Goal: Task Accomplishment & Management: Complete application form

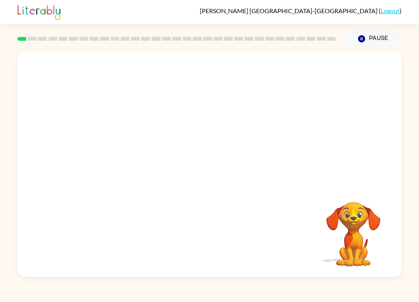
click at [189, 126] on video "Your browser must support playing .mp4 files to use Literably. Please try using…" at bounding box center [209, 118] width 384 height 134
click at [213, 148] on video "Your browser must support playing .mp4 files to use Literably. Please try using…" at bounding box center [209, 118] width 384 height 134
click at [188, 123] on video "Your browser must support playing .mp4 files to use Literably. Please try using…" at bounding box center [209, 118] width 384 height 134
click at [227, 143] on video "Your browser must support playing .mp4 files to use Literably. Please try using…" at bounding box center [209, 118] width 384 height 134
click at [258, 123] on video "Your browser must support playing .mp4 files to use Literably. Please try using…" at bounding box center [209, 118] width 384 height 134
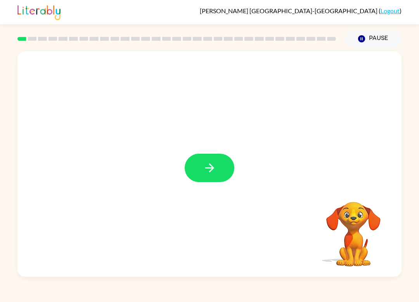
click at [210, 179] on button "button" at bounding box center [210, 168] width 50 height 28
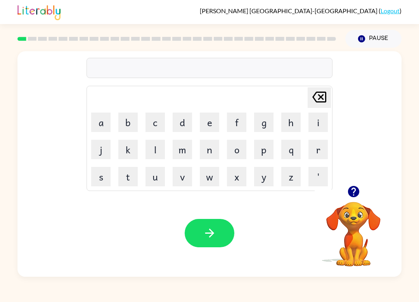
click at [132, 120] on button "b" at bounding box center [127, 122] width 19 height 19
click at [243, 147] on button "o" at bounding box center [236, 149] width 19 height 19
click at [241, 126] on button "f" at bounding box center [236, 122] width 19 height 19
click at [191, 125] on button "d" at bounding box center [182, 122] width 19 height 19
click at [206, 123] on button "e" at bounding box center [209, 122] width 19 height 19
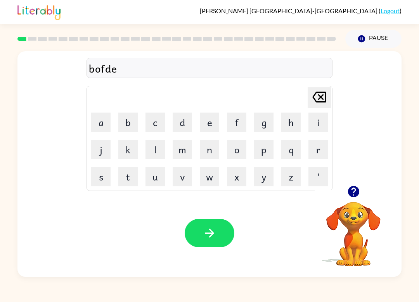
click at [330, 94] on button "Delete Delete last character input" at bounding box center [319, 97] width 23 height 21
click at [333, 97] on div "bofd Delete Delete last character input a b c d e f g h i j k l m n o p q r s t…" at bounding box center [209, 118] width 384 height 134
click at [330, 94] on button "Delete Delete last character input" at bounding box center [319, 97] width 23 height 21
click at [321, 100] on icon "Delete Delete last character input" at bounding box center [319, 97] width 19 height 19
click at [314, 149] on button "r" at bounding box center [318, 149] width 19 height 19
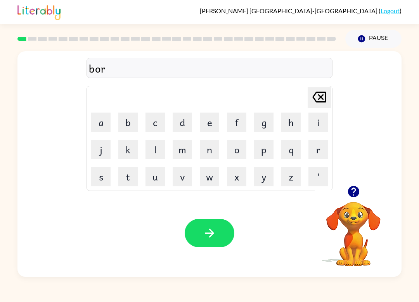
click at [207, 123] on button "e" at bounding box center [209, 122] width 19 height 19
click at [324, 147] on button "r" at bounding box center [318, 149] width 19 height 19
click at [362, 217] on video "Your browser must support playing .mp4 files to use Literably. Please try using…" at bounding box center [354, 229] width 78 height 78
click at [316, 94] on icon at bounding box center [319, 97] width 14 height 11
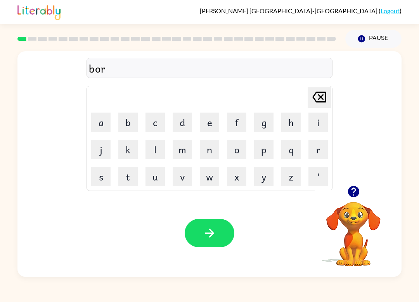
click at [189, 121] on button "d" at bounding box center [182, 122] width 19 height 19
click at [207, 120] on button "e" at bounding box center [209, 122] width 19 height 19
click at [222, 230] on button "button" at bounding box center [210, 233] width 50 height 28
click at [356, 236] on video "Your browser must support playing .mp4 files to use Literably. Please try using…" at bounding box center [354, 229] width 78 height 78
click at [352, 193] on icon "button" at bounding box center [353, 191] width 11 height 11
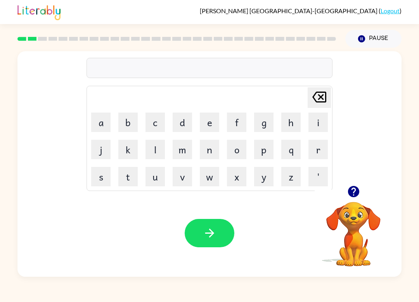
click at [353, 201] on button "button" at bounding box center [354, 192] width 20 height 20
click at [319, 153] on button "r" at bounding box center [318, 149] width 19 height 19
click at [237, 150] on button "o" at bounding box center [236, 149] width 19 height 19
click at [158, 172] on button "u" at bounding box center [155, 176] width 19 height 19
click at [211, 149] on button "n" at bounding box center [209, 149] width 19 height 19
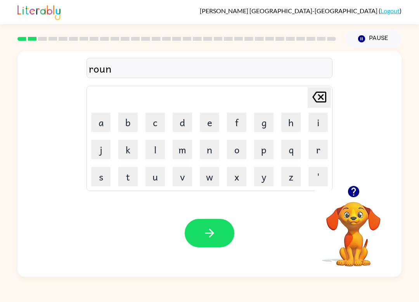
click at [125, 131] on button "b" at bounding box center [127, 122] width 19 height 19
click at [324, 103] on icon "Delete Delete last character input" at bounding box center [319, 97] width 19 height 19
click at [185, 121] on button "d" at bounding box center [182, 122] width 19 height 19
click at [220, 234] on button "button" at bounding box center [210, 233] width 50 height 28
click at [369, 200] on div at bounding box center [354, 192] width 78 height 20
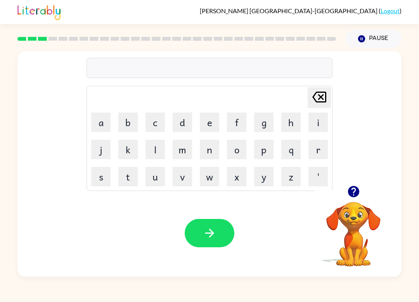
click at [353, 224] on video "Your browser must support playing .mp4 files to use Literably. Please try using…" at bounding box center [354, 229] width 78 height 78
click at [352, 224] on video "Your browser must support playing .mp4 files to use Literably. Please try using…" at bounding box center [354, 229] width 78 height 78
click at [354, 201] on button "button" at bounding box center [354, 192] width 20 height 20
click at [213, 154] on button "n" at bounding box center [209, 149] width 19 height 19
click at [325, 99] on icon at bounding box center [319, 97] width 14 height 11
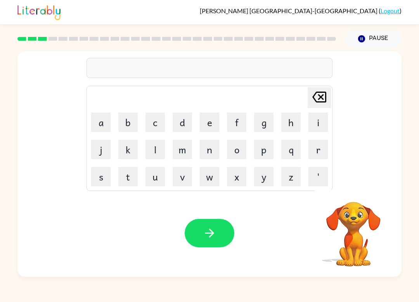
click at [184, 149] on button "m" at bounding box center [182, 149] width 19 height 19
click at [110, 149] on button "j" at bounding box center [100, 149] width 19 height 19
click at [323, 94] on icon "Delete Delete last character input" at bounding box center [319, 97] width 19 height 19
click at [101, 131] on button "a" at bounding box center [100, 122] width 19 height 19
click at [110, 175] on button "s" at bounding box center [100, 176] width 19 height 19
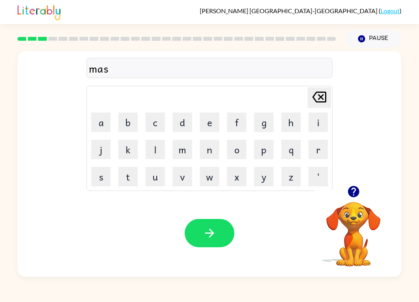
click at [286, 123] on button "h" at bounding box center [290, 122] width 19 height 19
click at [327, 120] on button "i" at bounding box center [318, 122] width 19 height 19
click at [205, 148] on button "n" at bounding box center [209, 149] width 19 height 19
click at [222, 242] on button "button" at bounding box center [210, 233] width 50 height 28
click at [135, 168] on button "t" at bounding box center [127, 176] width 19 height 19
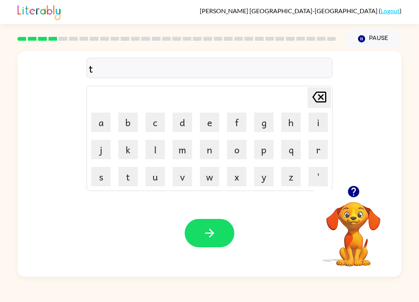
click at [316, 152] on button "r" at bounding box center [318, 149] width 19 height 19
click at [109, 117] on button "a" at bounding box center [100, 122] width 19 height 19
click at [305, 125] on td "i" at bounding box center [318, 122] width 26 height 26
click at [208, 151] on button "n" at bounding box center [209, 149] width 19 height 19
click at [198, 234] on button "button" at bounding box center [210, 233] width 50 height 28
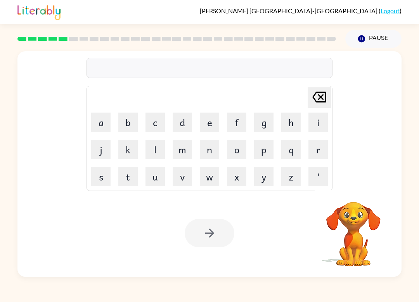
click at [183, 127] on button "d" at bounding box center [182, 122] width 19 height 19
click at [213, 122] on button "e" at bounding box center [209, 122] width 19 height 19
click at [322, 94] on icon "Delete Delete last character input" at bounding box center [319, 97] width 19 height 19
click at [318, 121] on button "i" at bounding box center [318, 122] width 19 height 19
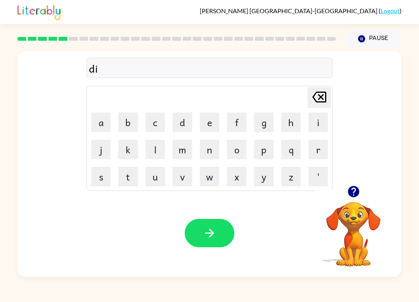
click at [240, 121] on button "f" at bounding box center [236, 122] width 19 height 19
click at [210, 119] on button "e" at bounding box center [209, 122] width 19 height 19
click at [205, 149] on button "n" at bounding box center [209, 149] width 19 height 19
click at [109, 170] on button "s" at bounding box center [100, 176] width 19 height 19
click at [310, 124] on button "i" at bounding box center [318, 122] width 19 height 19
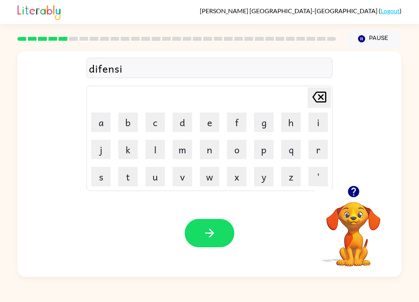
click at [189, 179] on button "v" at bounding box center [182, 176] width 19 height 19
click at [191, 124] on button "d" at bounding box center [182, 122] width 19 height 19
click at [323, 101] on icon "Delete Delete last character input" at bounding box center [319, 97] width 19 height 19
click at [210, 124] on button "e" at bounding box center [209, 122] width 19 height 19
click at [210, 229] on icon "button" at bounding box center [210, 233] width 14 height 14
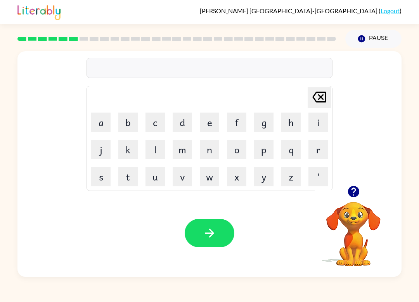
click at [142, 133] on td "c" at bounding box center [155, 122] width 26 height 26
click at [126, 121] on button "b" at bounding box center [127, 122] width 19 height 19
click at [99, 120] on button "a" at bounding box center [100, 122] width 19 height 19
click at [160, 127] on button "c" at bounding box center [155, 122] width 19 height 19
click at [210, 123] on button "e" at bounding box center [209, 122] width 19 height 19
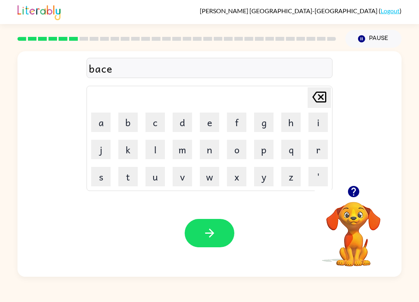
click at [311, 123] on button "i" at bounding box center [318, 122] width 19 height 19
click at [105, 178] on button "s" at bounding box center [100, 176] width 19 height 19
click at [290, 122] on button "h" at bounding box center [290, 122] width 19 height 19
click at [237, 148] on button "o" at bounding box center [236, 149] width 19 height 19
click at [209, 149] on button "n" at bounding box center [209, 149] width 19 height 19
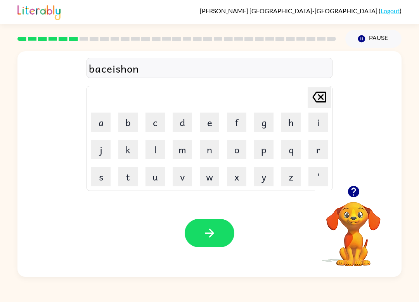
click at [207, 241] on button "button" at bounding box center [210, 233] width 50 height 28
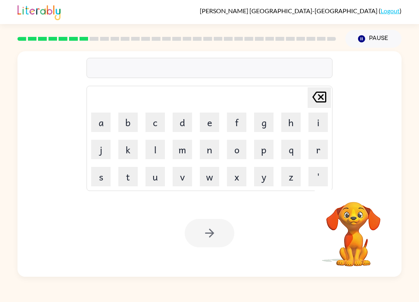
click at [264, 154] on button "p" at bounding box center [263, 149] width 19 height 19
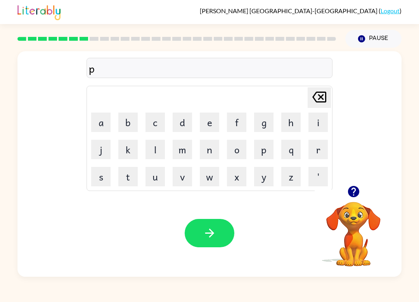
click at [237, 148] on button "o" at bounding box center [236, 149] width 19 height 19
click at [320, 90] on icon "Delete Delete last character input" at bounding box center [319, 97] width 19 height 19
click at [158, 178] on button "u" at bounding box center [155, 176] width 19 height 19
click at [177, 122] on button "d" at bounding box center [182, 122] width 19 height 19
click at [160, 146] on button "l" at bounding box center [155, 149] width 19 height 19
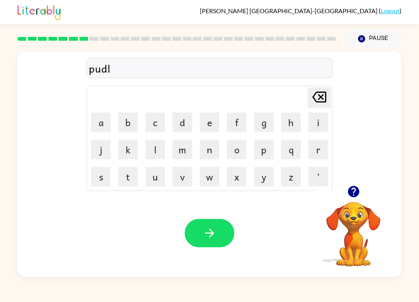
click at [217, 119] on button "e" at bounding box center [209, 122] width 19 height 19
click at [208, 232] on icon "button" at bounding box center [210, 233] width 14 height 14
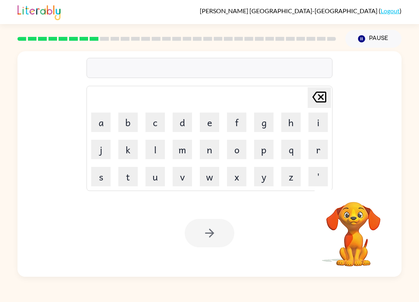
click at [177, 149] on button "m" at bounding box center [182, 149] width 19 height 19
click at [290, 128] on button "h" at bounding box center [290, 122] width 19 height 19
click at [324, 94] on icon "Delete Delete last character input" at bounding box center [319, 97] width 19 height 19
click at [320, 118] on button "i" at bounding box center [318, 122] width 19 height 19
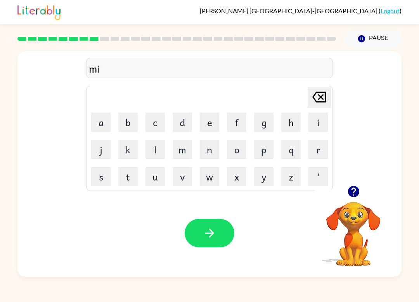
click at [324, 155] on button "r" at bounding box center [318, 149] width 19 height 19
click at [104, 121] on button "a" at bounding box center [100, 122] width 19 height 19
click at [159, 120] on button "c" at bounding box center [155, 122] width 19 height 19
click at [160, 146] on button "l" at bounding box center [155, 149] width 19 height 19
click at [190, 121] on button "d" at bounding box center [182, 122] width 19 height 19
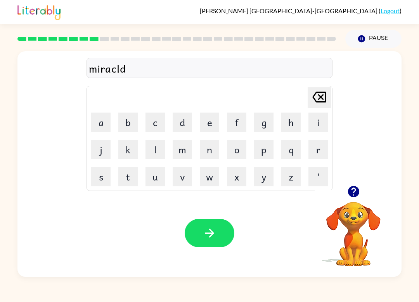
click at [225, 247] on button "button" at bounding box center [210, 233] width 50 height 28
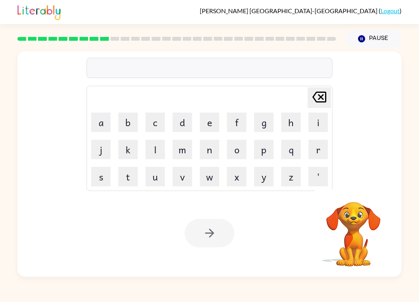
click at [325, 104] on icon "Delete Delete last character input" at bounding box center [319, 97] width 19 height 19
click at [323, 101] on icon "Delete Delete last character input" at bounding box center [319, 97] width 19 height 19
click at [316, 168] on button "'" at bounding box center [318, 176] width 19 height 19
click at [301, 137] on td "q" at bounding box center [291, 149] width 26 height 26
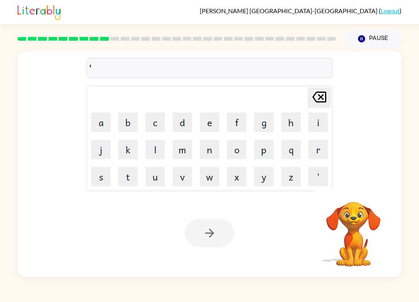
click at [328, 107] on div "Delete Delete last character input" at bounding box center [319, 98] width 19 height 20
click at [322, 104] on icon "Delete Delete last character input" at bounding box center [319, 97] width 19 height 19
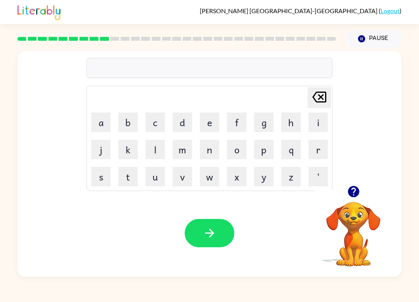
click at [191, 148] on button "m" at bounding box center [182, 149] width 19 height 19
click at [290, 119] on button "h" at bounding box center [290, 122] width 19 height 19
click at [321, 96] on icon at bounding box center [319, 97] width 14 height 11
click at [316, 123] on button "i" at bounding box center [318, 122] width 19 height 19
click at [355, 199] on button "button" at bounding box center [354, 192] width 20 height 20
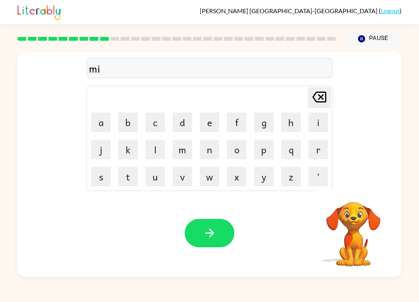
click at [184, 127] on button "d" at bounding box center [182, 122] width 19 height 19
click at [190, 143] on button "m" at bounding box center [182, 149] width 19 height 19
click at [241, 148] on button "o" at bounding box center [236, 149] width 19 height 19
click at [319, 153] on button "r" at bounding box center [318, 149] width 19 height 19
click at [162, 176] on button "u" at bounding box center [155, 176] width 19 height 19
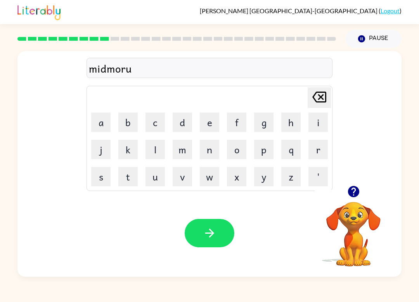
click at [329, 102] on button "Delete Delete last character input" at bounding box center [319, 97] width 23 height 21
click at [218, 151] on button "n" at bounding box center [209, 149] width 19 height 19
click at [311, 125] on button "i" at bounding box center [318, 122] width 19 height 19
click at [265, 122] on button "g" at bounding box center [263, 122] width 19 height 19
click at [224, 236] on button "button" at bounding box center [210, 233] width 50 height 28
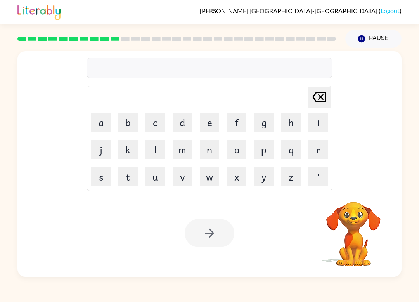
click at [182, 119] on button "d" at bounding box center [182, 122] width 19 height 19
click at [317, 123] on button "i" at bounding box center [318, 122] width 19 height 19
click at [109, 176] on button "s" at bounding box center [100, 176] width 19 height 19
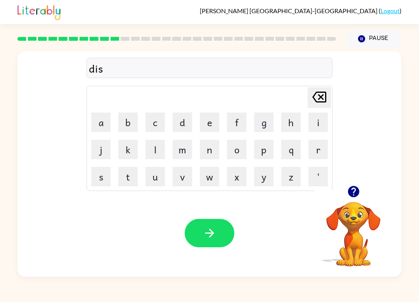
click at [404, 143] on div "dis Delete Delete last character input a b c d e f g h i j k l m n o p q r s t …" at bounding box center [209, 162] width 419 height 229
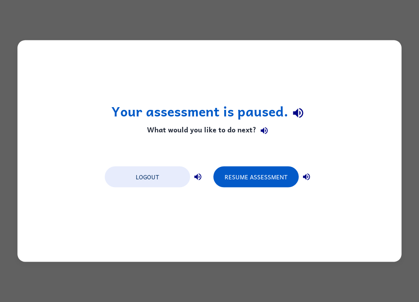
click at [271, 177] on button "Resume Assessment" at bounding box center [255, 176] width 85 height 21
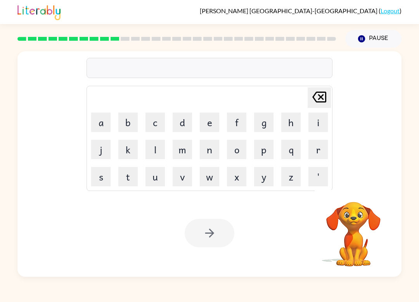
click at [349, 221] on video "Your browser must support playing .mp4 files to use Literably. Please try using…" at bounding box center [354, 229] width 78 height 78
click at [180, 123] on button "d" at bounding box center [182, 122] width 19 height 19
click at [306, 123] on td "i" at bounding box center [318, 122] width 26 height 26
click at [325, 121] on button "i" at bounding box center [318, 122] width 19 height 19
click at [103, 177] on button "s" at bounding box center [100, 176] width 19 height 19
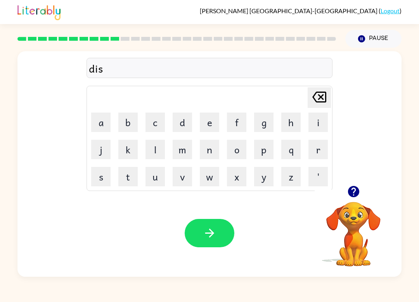
click at [353, 197] on icon "button" at bounding box center [353, 191] width 11 height 11
click at [321, 153] on button "r" at bounding box center [318, 149] width 19 height 19
click at [243, 153] on button "o" at bounding box center [236, 149] width 19 height 19
click at [108, 177] on button "s" at bounding box center [100, 176] width 19 height 19
click at [137, 176] on button "t" at bounding box center [127, 176] width 19 height 19
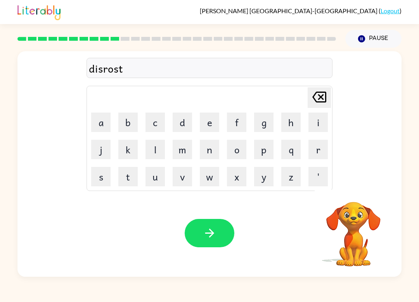
click at [223, 231] on button "button" at bounding box center [210, 233] width 50 height 28
click at [315, 153] on button "r" at bounding box center [318, 149] width 19 height 19
click at [241, 156] on button "o" at bounding box center [236, 149] width 19 height 19
click at [191, 130] on button "d" at bounding box center [182, 122] width 19 height 19
click at [213, 125] on button "e" at bounding box center [209, 122] width 19 height 19
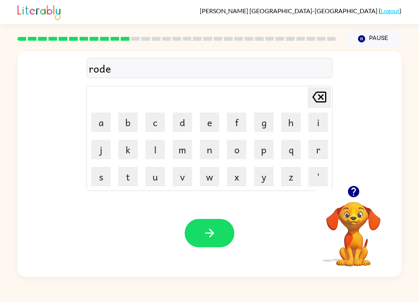
click at [222, 243] on button "button" at bounding box center [210, 233] width 50 height 28
click at [356, 206] on video "Your browser must support playing .mp4 files to use Literably. Please try using…" at bounding box center [354, 229] width 78 height 78
click at [354, 194] on icon "button" at bounding box center [353, 191] width 11 height 11
click at [109, 118] on button "a" at bounding box center [100, 122] width 19 height 19
click at [266, 154] on button "p" at bounding box center [263, 149] width 19 height 19
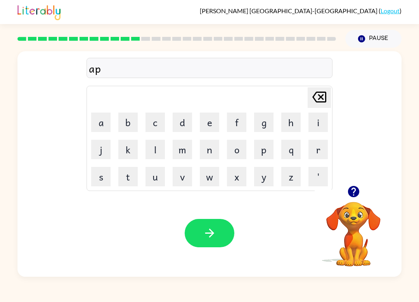
click at [106, 123] on button "a" at bounding box center [100, 122] width 19 height 19
click at [311, 124] on button "i" at bounding box center [318, 122] width 19 height 19
click at [191, 124] on button "d" at bounding box center [182, 122] width 19 height 19
click at [230, 231] on button "button" at bounding box center [210, 233] width 50 height 28
click at [349, 196] on icon "button" at bounding box center [354, 192] width 14 height 14
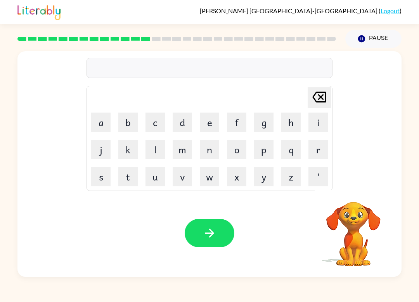
click at [188, 150] on button "m" at bounding box center [182, 149] width 19 height 19
click at [106, 124] on button "a" at bounding box center [100, 122] width 19 height 19
click at [207, 152] on button "n" at bounding box center [209, 149] width 19 height 19
click at [266, 126] on button "g" at bounding box center [263, 122] width 19 height 19
click at [209, 151] on button "n" at bounding box center [209, 149] width 19 height 19
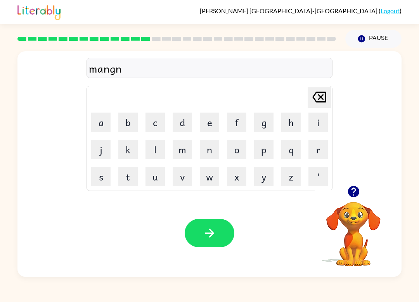
click at [215, 122] on button "e" at bounding box center [209, 122] width 19 height 19
click at [106, 177] on button "s" at bounding box center [100, 176] width 19 height 19
click at [213, 224] on button "button" at bounding box center [210, 233] width 50 height 28
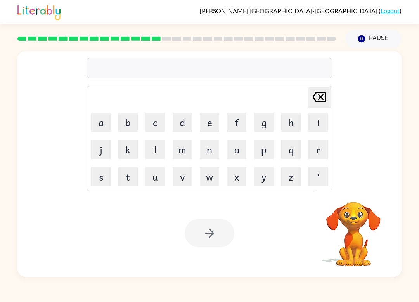
click at [191, 123] on button "d" at bounding box center [182, 122] width 19 height 19
click at [236, 150] on button "o" at bounding box center [236, 149] width 19 height 19
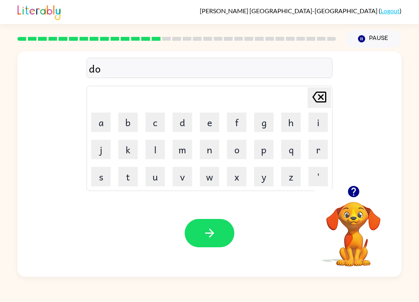
click at [157, 180] on button "u" at bounding box center [155, 176] width 19 height 19
click at [207, 155] on button "n" at bounding box center [209, 149] width 19 height 19
click at [208, 121] on button "e" at bounding box center [209, 122] width 19 height 19
click at [95, 170] on button "s" at bounding box center [100, 176] width 19 height 19
click at [221, 234] on button "button" at bounding box center [210, 233] width 50 height 28
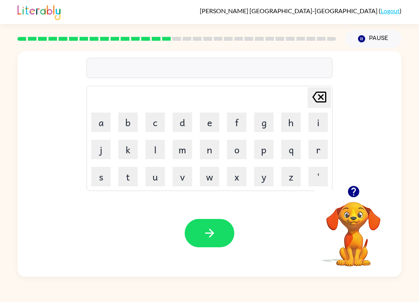
click at [104, 186] on button "s" at bounding box center [100, 176] width 19 height 19
click at [159, 182] on button "u" at bounding box center [155, 176] width 19 height 19
click at [231, 155] on button "o" at bounding box center [236, 149] width 19 height 19
click at [317, 156] on button "r" at bounding box center [318, 149] width 19 height 19
click at [181, 149] on button "m" at bounding box center [182, 149] width 19 height 19
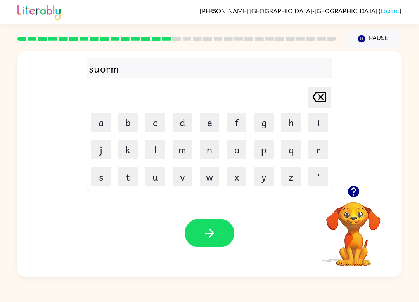
click at [204, 239] on icon "button" at bounding box center [210, 233] width 14 height 14
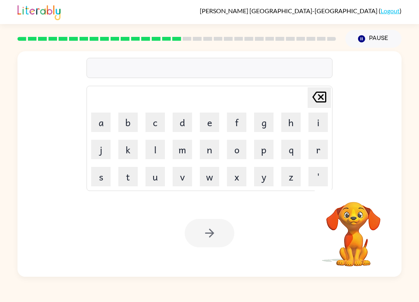
click at [102, 123] on button "a" at bounding box center [100, 122] width 19 height 19
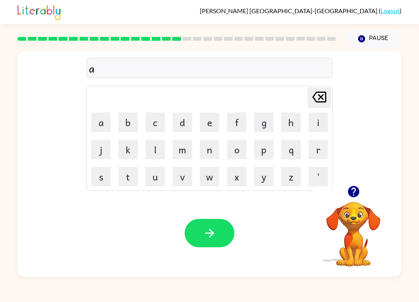
click at [354, 189] on icon "button" at bounding box center [353, 191] width 11 height 11
click at [328, 106] on icon "Delete Delete last character input" at bounding box center [319, 97] width 19 height 19
click at [320, 147] on button "r" at bounding box center [318, 149] width 19 height 19
click at [100, 129] on button "a" at bounding box center [100, 122] width 19 height 19
click at [181, 146] on button "m" at bounding box center [182, 149] width 19 height 19
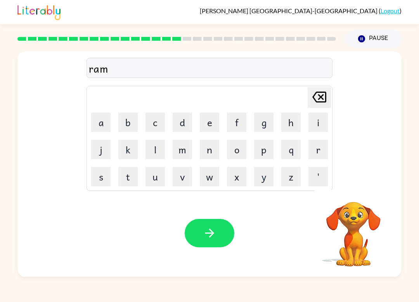
click at [206, 229] on icon "button" at bounding box center [210, 233] width 14 height 14
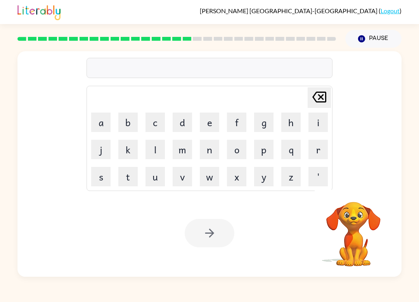
click at [127, 126] on button "b" at bounding box center [127, 122] width 19 height 19
click at [319, 150] on button "r" at bounding box center [318, 149] width 19 height 19
click at [318, 121] on button "i" at bounding box center [318, 122] width 19 height 19
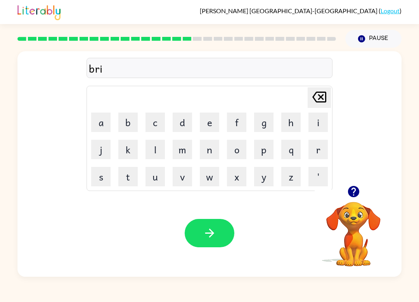
click at [216, 149] on button "n" at bounding box center [209, 149] width 19 height 19
click at [309, 125] on button "i" at bounding box center [318, 122] width 19 height 19
click at [210, 151] on button "n" at bounding box center [209, 149] width 19 height 19
click at [215, 229] on icon "button" at bounding box center [210, 233] width 14 height 14
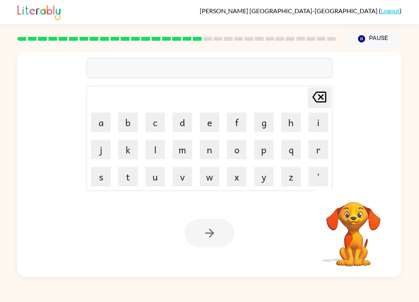
click at [326, 150] on button "r" at bounding box center [318, 149] width 19 height 19
click at [324, 123] on button "i" at bounding box center [318, 122] width 19 height 19
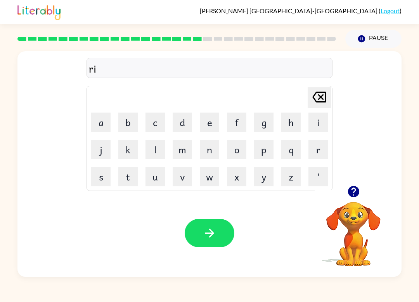
click at [100, 175] on button "s" at bounding box center [100, 176] width 19 height 19
click at [155, 121] on button "c" at bounding box center [155, 122] width 19 height 19
click at [314, 122] on button "i" at bounding box center [318, 122] width 19 height 19
click at [217, 121] on button "e" at bounding box center [209, 122] width 19 height 19
click at [107, 170] on button "s" at bounding box center [100, 176] width 19 height 19
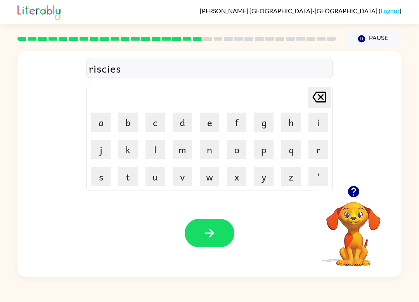
click at [129, 173] on button "t" at bounding box center [127, 176] width 19 height 19
click at [215, 224] on button "button" at bounding box center [210, 233] width 50 height 28
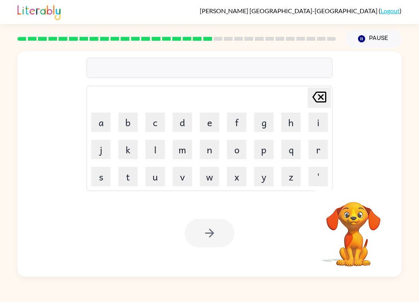
click at [99, 125] on button "a" at bounding box center [100, 122] width 19 height 19
click at [320, 149] on button "r" at bounding box center [318, 149] width 19 height 19
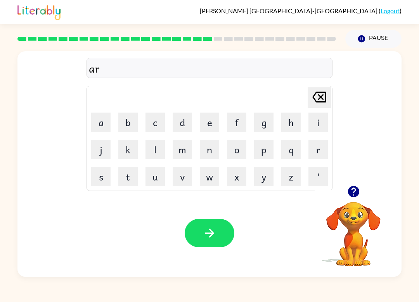
click at [161, 122] on button "c" at bounding box center [155, 122] width 19 height 19
click at [293, 125] on button "h" at bounding box center [290, 122] width 19 height 19
click at [209, 174] on button "w" at bounding box center [209, 176] width 19 height 19
click at [109, 120] on button "a" at bounding box center [100, 122] width 19 height 19
click at [258, 180] on button "y" at bounding box center [263, 176] width 19 height 19
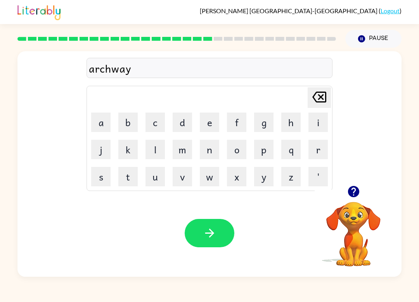
click at [213, 238] on icon "button" at bounding box center [210, 233] width 14 height 14
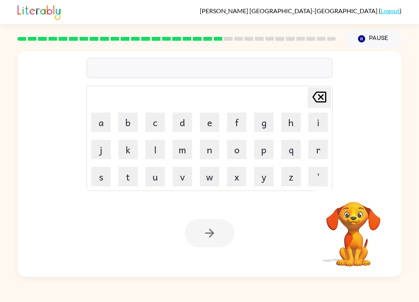
click at [238, 120] on button "f" at bounding box center [236, 122] width 19 height 19
click at [232, 157] on button "o" at bounding box center [236, 149] width 19 height 19
click at [154, 147] on button "l" at bounding box center [155, 149] width 19 height 19
click at [158, 150] on button "l" at bounding box center [155, 149] width 19 height 19
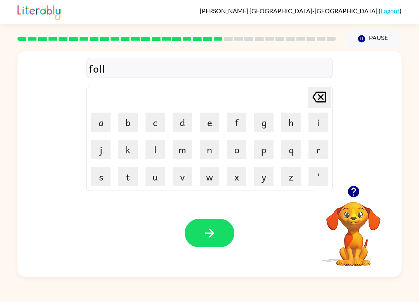
click at [236, 154] on button "o" at bounding box center [236, 149] width 19 height 19
click at [209, 175] on button "w" at bounding box center [209, 176] width 19 height 19
click at [183, 124] on button "d" at bounding box center [182, 122] width 19 height 19
click at [215, 235] on icon "button" at bounding box center [210, 233] width 14 height 14
click at [104, 178] on button "s" at bounding box center [100, 176] width 19 height 19
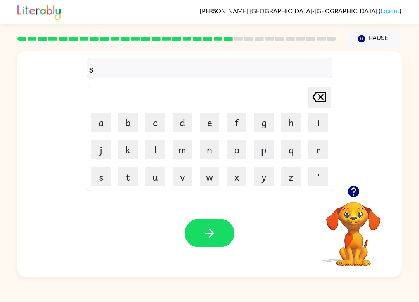
click at [215, 123] on button "e" at bounding box center [209, 122] width 19 height 19
click at [335, 227] on video "Your browser must support playing .mp4 files to use Literably. Please try using…" at bounding box center [354, 229] width 78 height 78
click at [340, 204] on video "Your browser must support playing .mp4 files to use Literably. Please try using…" at bounding box center [354, 229] width 78 height 78
click at [350, 194] on icon "button" at bounding box center [353, 191] width 11 height 11
click at [210, 149] on button "n" at bounding box center [209, 149] width 19 height 19
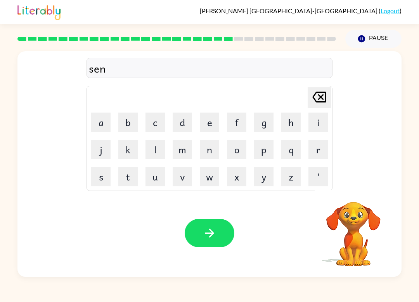
click at [130, 180] on button "t" at bounding box center [127, 176] width 19 height 19
click at [211, 118] on button "e" at bounding box center [209, 122] width 19 height 19
click at [265, 152] on button "p" at bounding box center [263, 149] width 19 height 19
click at [323, 124] on button "i" at bounding box center [318, 122] width 19 height 19
click at [349, 198] on icon "button" at bounding box center [354, 192] width 14 height 14
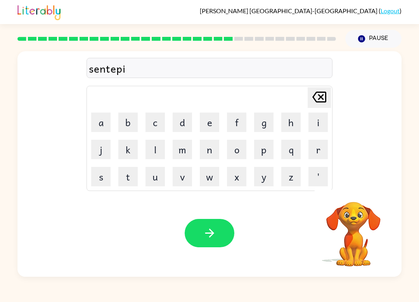
click at [189, 126] on button "d" at bounding box center [182, 122] width 19 height 19
click at [217, 229] on button "button" at bounding box center [210, 233] width 50 height 28
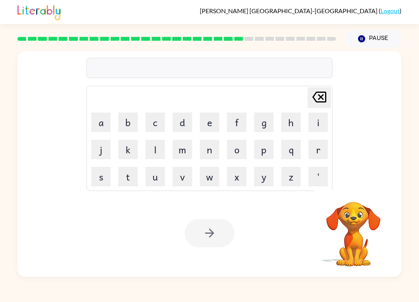
click at [102, 176] on button "s" at bounding box center [100, 176] width 19 height 19
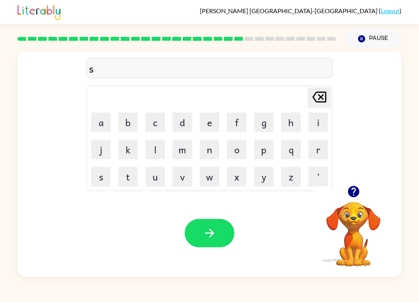
click at [131, 181] on button "t" at bounding box center [127, 176] width 19 height 19
click at [109, 120] on button "a" at bounding box center [100, 122] width 19 height 19
click at [264, 180] on button "y" at bounding box center [263, 176] width 19 height 19
click at [216, 150] on button "n" at bounding box center [209, 149] width 19 height 19
click at [346, 207] on video "Your browser must support playing .mp4 files to use Literably. Please try using…" at bounding box center [354, 229] width 78 height 78
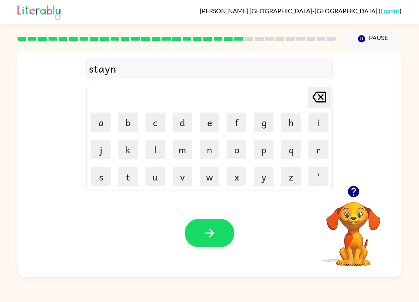
click at [346, 207] on video "Your browser must support playing .mp4 files to use Literably. Please try using…" at bounding box center [354, 229] width 78 height 78
click at [217, 238] on button "button" at bounding box center [210, 233] width 50 height 28
click at [335, 206] on video "Your browser must support playing .mp4 files to use Literably. Please try using…" at bounding box center [354, 229] width 78 height 78
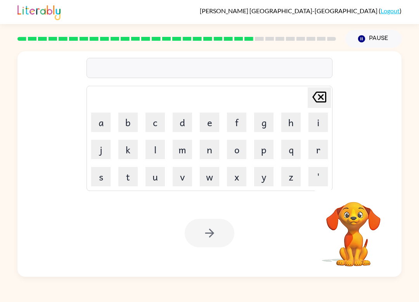
click at [358, 198] on video "Your browser must support playing .mp4 files to use Literably. Please try using…" at bounding box center [354, 229] width 78 height 78
click at [245, 114] on button "f" at bounding box center [236, 122] width 19 height 19
click at [234, 149] on button "o" at bounding box center [236, 149] width 19 height 19
click at [321, 154] on button "r" at bounding box center [318, 149] width 19 height 19
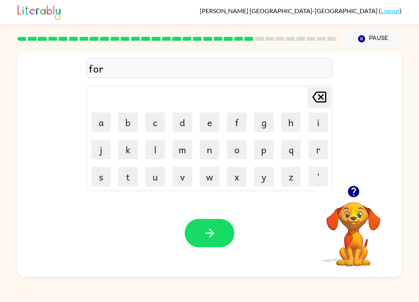
click at [342, 192] on div at bounding box center [354, 192] width 78 height 20
click at [352, 192] on icon "button" at bounding box center [353, 191] width 11 height 11
click at [212, 171] on button "w" at bounding box center [209, 176] width 19 height 19
click at [231, 154] on button "o" at bounding box center [236, 149] width 19 height 19
click at [312, 150] on button "r" at bounding box center [318, 149] width 19 height 19
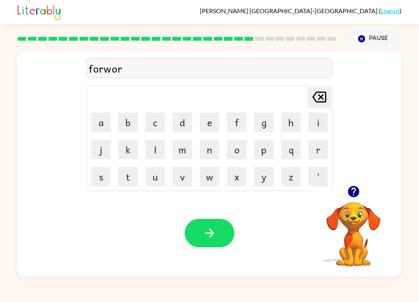
click at [355, 196] on icon "button" at bounding box center [353, 191] width 11 height 11
click at [179, 122] on button "d" at bounding box center [182, 122] width 19 height 19
click at [216, 226] on button "button" at bounding box center [210, 233] width 50 height 28
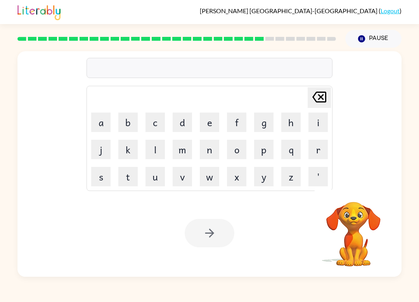
click at [319, 151] on button "r" at bounding box center [318, 149] width 19 height 19
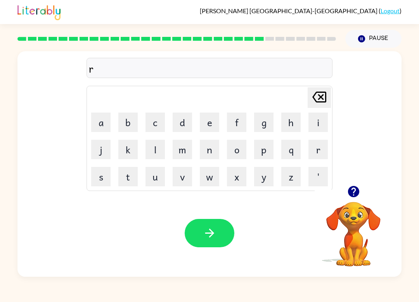
click at [210, 126] on button "e" at bounding box center [209, 122] width 19 height 19
click at [104, 123] on button "a" at bounding box center [100, 122] width 19 height 19
click at [154, 147] on button "l" at bounding box center [155, 149] width 19 height 19
click at [212, 123] on button "e" at bounding box center [209, 122] width 19 height 19
click at [326, 93] on icon at bounding box center [319, 97] width 14 height 11
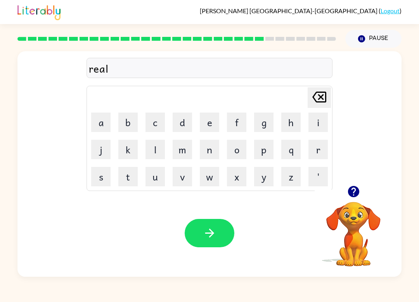
click at [103, 120] on button "a" at bounding box center [100, 122] width 19 height 19
click at [183, 120] on button "d" at bounding box center [182, 122] width 19 height 19
click at [206, 120] on button "e" at bounding box center [209, 122] width 19 height 19
click at [184, 120] on button "d" at bounding box center [182, 122] width 19 height 19
click at [214, 228] on icon "button" at bounding box center [210, 233] width 14 height 14
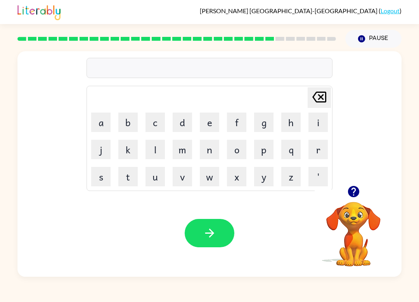
click at [349, 199] on button "button" at bounding box center [354, 192] width 20 height 20
click at [358, 203] on video "Your browser must support playing .mp4 files to use Literably. Please try using…" at bounding box center [354, 229] width 78 height 78
click at [259, 126] on button "g" at bounding box center [263, 122] width 19 height 19
click at [246, 149] on button "o" at bounding box center [236, 149] width 19 height 19
click at [130, 122] on button "b" at bounding box center [127, 122] width 19 height 19
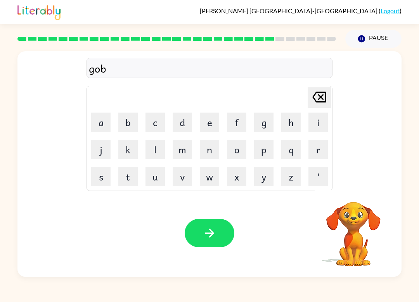
click at [155, 148] on button "l" at bounding box center [155, 149] width 19 height 19
click at [318, 125] on button "i" at bounding box center [318, 122] width 19 height 19
click at [349, 192] on icon "button" at bounding box center [353, 191] width 11 height 11
click at [207, 149] on button "n" at bounding box center [209, 149] width 19 height 19
click at [213, 241] on button "button" at bounding box center [210, 233] width 50 height 28
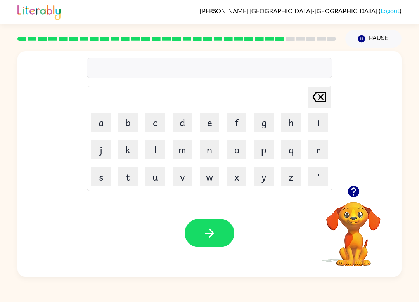
click at [372, 195] on div at bounding box center [354, 192] width 78 height 20
click at [349, 195] on icon "button" at bounding box center [353, 191] width 11 height 11
click at [160, 144] on button "l" at bounding box center [155, 149] width 19 height 19
click at [354, 201] on button "button" at bounding box center [354, 192] width 20 height 20
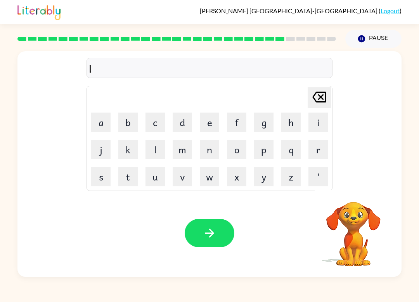
click at [108, 121] on button "a" at bounding box center [100, 122] width 19 height 19
click at [180, 153] on button "m" at bounding box center [182, 149] width 19 height 19
click at [188, 117] on button "d" at bounding box center [182, 122] width 19 height 19
click at [321, 93] on icon "Delete Delete last character input" at bounding box center [319, 97] width 19 height 19
click at [129, 123] on button "b" at bounding box center [127, 122] width 19 height 19
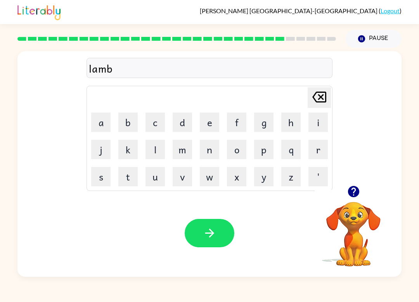
click at [233, 151] on button "o" at bounding box center [236, 149] width 19 height 19
click at [314, 158] on button "r" at bounding box center [318, 149] width 19 height 19
click at [99, 152] on button "j" at bounding box center [100, 149] width 19 height 19
click at [107, 125] on button "a" at bounding box center [100, 122] width 19 height 19
click at [350, 189] on icon "button" at bounding box center [353, 191] width 11 height 11
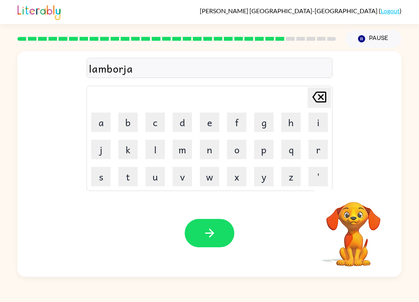
click at [319, 153] on button "r" at bounding box center [318, 149] width 19 height 19
click at [323, 94] on icon "Delete Delete last character input" at bounding box center [319, 97] width 19 height 19
click at [156, 121] on button "c" at bounding box center [155, 122] width 19 height 19
click at [137, 151] on button "k" at bounding box center [127, 149] width 19 height 19
click at [223, 227] on button "button" at bounding box center [210, 233] width 50 height 28
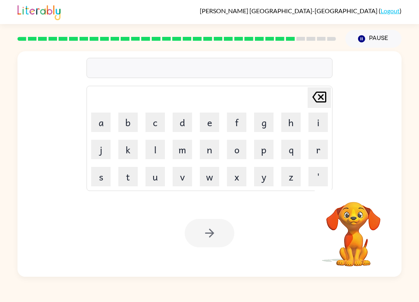
click at [271, 149] on button "p" at bounding box center [263, 149] width 19 height 19
click at [320, 125] on button "i" at bounding box center [318, 122] width 19 height 19
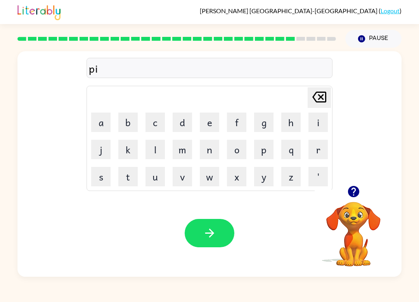
click at [316, 149] on button "r" at bounding box center [318, 149] width 19 height 19
click at [155, 118] on button "c" at bounding box center [155, 122] width 19 height 19
click at [201, 122] on button "e" at bounding box center [209, 122] width 19 height 19
click at [215, 231] on icon "button" at bounding box center [210, 233] width 14 height 14
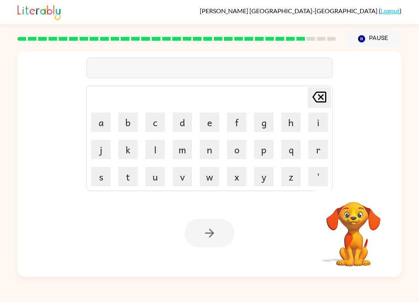
click at [292, 124] on button "h" at bounding box center [290, 122] width 19 height 19
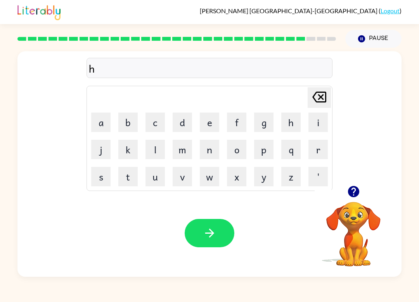
click at [133, 179] on button "t" at bounding box center [127, 176] width 19 height 19
click at [323, 101] on icon "Delete Delete last character input" at bounding box center [319, 97] width 19 height 19
click at [322, 101] on icon "Delete Delete last character input" at bounding box center [319, 97] width 19 height 19
click at [124, 185] on button "t" at bounding box center [127, 176] width 19 height 19
click at [208, 149] on button "n" at bounding box center [209, 149] width 19 height 19
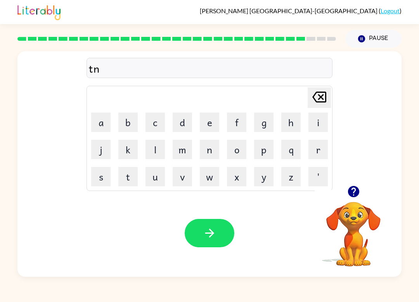
click at [326, 100] on icon at bounding box center [319, 97] width 14 height 11
click at [290, 125] on button "h" at bounding box center [290, 122] width 19 height 19
click at [314, 131] on button "i" at bounding box center [318, 122] width 19 height 19
click at [215, 154] on button "n" at bounding box center [209, 149] width 19 height 19
click at [201, 225] on button "button" at bounding box center [210, 233] width 50 height 28
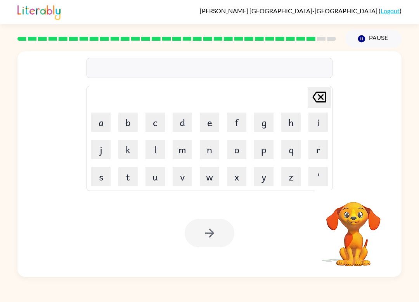
click at [109, 175] on button "s" at bounding box center [100, 176] width 19 height 19
click at [157, 152] on button "l" at bounding box center [155, 149] width 19 height 19
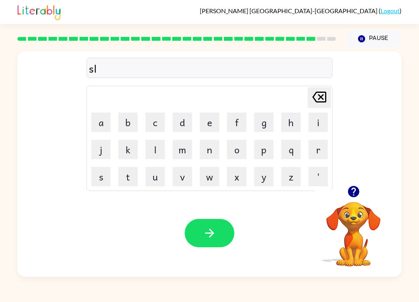
click at [182, 178] on button "v" at bounding box center [182, 176] width 19 height 19
click at [214, 124] on button "e" at bounding box center [209, 122] width 19 height 19
click at [319, 152] on button "r" at bounding box center [318, 149] width 19 height 19
click at [218, 170] on button "w" at bounding box center [209, 176] width 19 height 19
click at [213, 121] on button "e" at bounding box center [209, 122] width 19 height 19
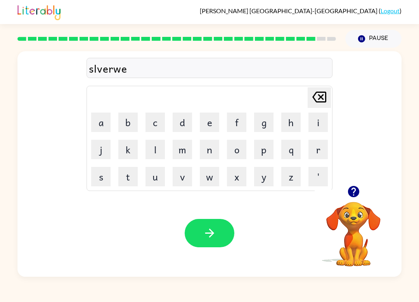
click at [208, 125] on button "e" at bounding box center [209, 122] width 19 height 19
click at [323, 102] on icon at bounding box center [319, 97] width 14 height 11
click at [311, 153] on button "r" at bounding box center [318, 149] width 19 height 19
click at [212, 125] on button "e" at bounding box center [209, 122] width 19 height 19
click at [211, 234] on icon "button" at bounding box center [210, 233] width 14 height 14
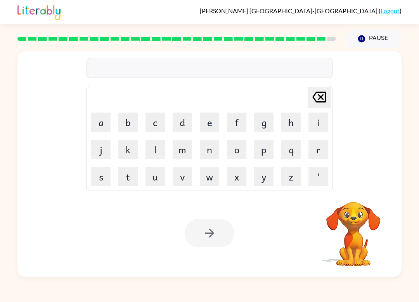
click at [233, 155] on button "o" at bounding box center [236, 149] width 19 height 19
click at [213, 150] on button "n" at bounding box center [209, 149] width 19 height 19
click at [109, 181] on button "s" at bounding box center [100, 176] width 19 height 19
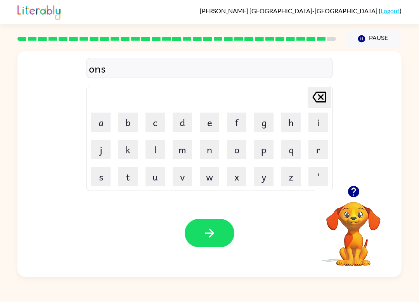
click at [322, 99] on icon at bounding box center [319, 97] width 14 height 11
click at [108, 125] on button "a" at bounding box center [100, 122] width 19 height 19
click at [320, 152] on button "r" at bounding box center [318, 149] width 19 height 19
click at [104, 126] on button "a" at bounding box center [100, 122] width 19 height 19
click at [315, 121] on button "i" at bounding box center [318, 122] width 19 height 19
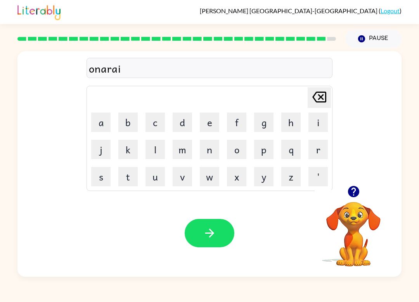
click at [192, 118] on button "d" at bounding box center [182, 122] width 19 height 19
click at [316, 95] on icon "Delete Delete last character input" at bounding box center [319, 97] width 19 height 19
click at [316, 94] on icon at bounding box center [319, 97] width 14 height 11
click at [315, 97] on icon "Delete Delete last character input" at bounding box center [319, 97] width 19 height 19
click at [309, 94] on button "Delete Delete last character input" at bounding box center [319, 97] width 23 height 21
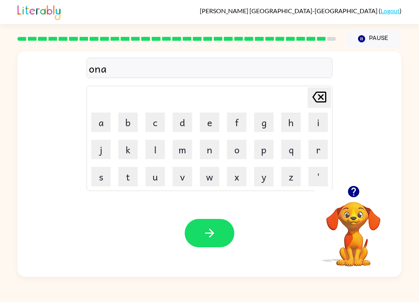
click at [239, 124] on button "f" at bounding box center [236, 122] width 19 height 19
click at [326, 157] on button "r" at bounding box center [318, 149] width 19 height 19
click at [317, 124] on button "i" at bounding box center [318, 122] width 19 height 19
click at [186, 121] on button "d" at bounding box center [182, 122] width 19 height 19
click at [213, 235] on icon "button" at bounding box center [210, 233] width 14 height 14
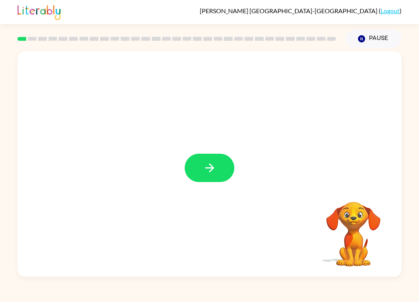
click at [208, 171] on icon "button" at bounding box center [210, 168] width 14 height 14
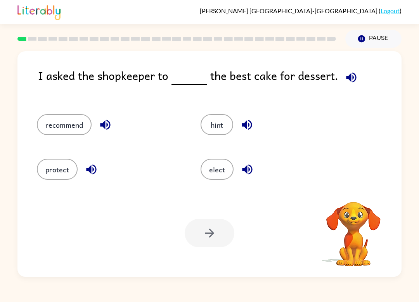
click at [335, 76] on div "I asked the shopkeeper to the best cake for dessert." at bounding box center [220, 83] width 364 height 32
click at [347, 83] on icon "button" at bounding box center [352, 78] width 14 height 14
click at [64, 171] on button "protect" at bounding box center [57, 169] width 41 height 21
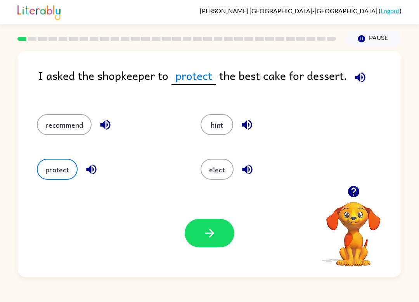
click at [55, 128] on button "recommend" at bounding box center [64, 124] width 55 height 21
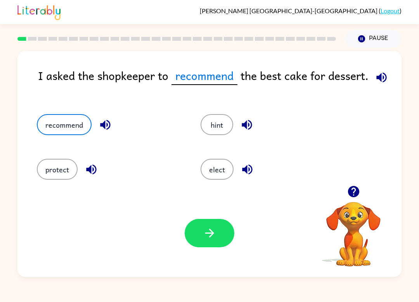
click at [220, 130] on button "hint" at bounding box center [217, 124] width 33 height 21
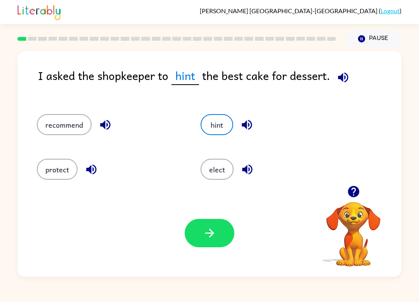
click at [216, 173] on button "elect" at bounding box center [217, 169] width 33 height 21
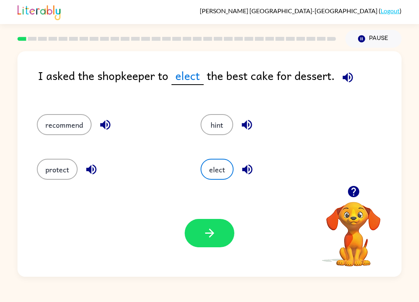
click at [75, 131] on button "recommend" at bounding box center [64, 124] width 55 height 21
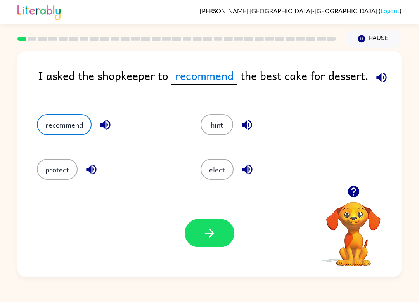
click at [226, 238] on button "button" at bounding box center [210, 233] width 50 height 28
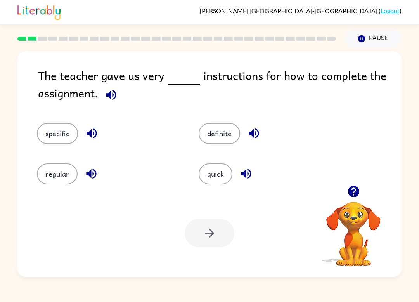
click at [108, 93] on icon "button" at bounding box center [111, 95] width 14 height 14
click at [219, 174] on button "quick" at bounding box center [216, 173] width 34 height 21
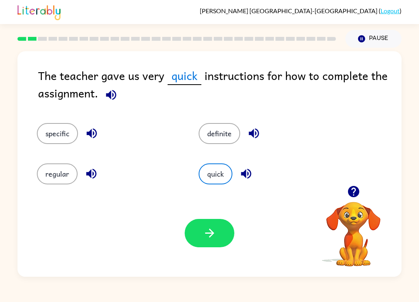
click at [52, 132] on button "specific" at bounding box center [57, 133] width 41 height 21
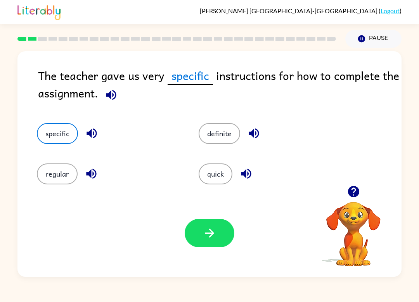
click at [56, 175] on button "regular" at bounding box center [57, 173] width 41 height 21
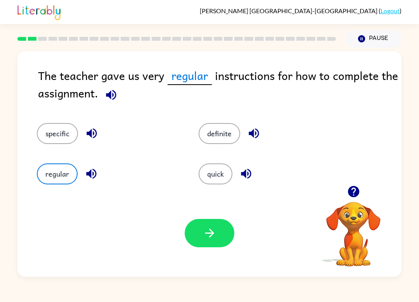
click at [218, 175] on button "quick" at bounding box center [216, 173] width 34 height 21
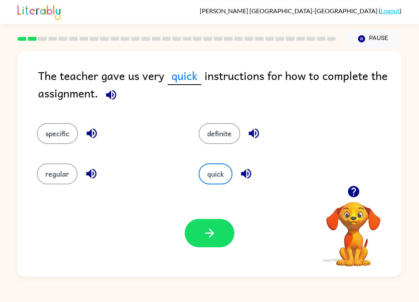
click at [217, 135] on button "definite" at bounding box center [220, 133] width 42 height 21
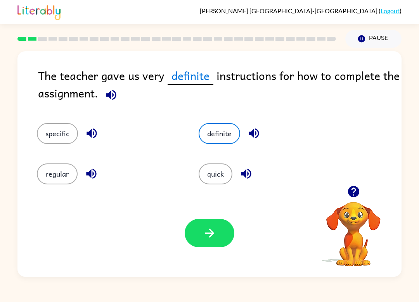
click at [61, 131] on button "specific" at bounding box center [57, 133] width 41 height 21
click at [214, 226] on button "button" at bounding box center [210, 233] width 50 height 28
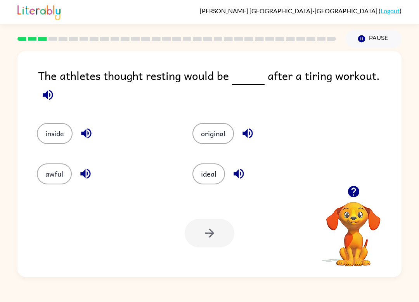
click at [55, 88] on icon "button" at bounding box center [48, 95] width 14 height 14
click at [53, 90] on icon "button" at bounding box center [48, 95] width 10 height 10
click at [55, 88] on icon "button" at bounding box center [48, 95] width 14 height 14
click at [65, 123] on button "inside" at bounding box center [55, 133] width 36 height 21
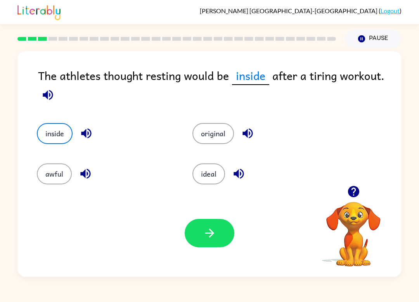
click at [213, 227] on icon "button" at bounding box center [210, 233] width 14 height 14
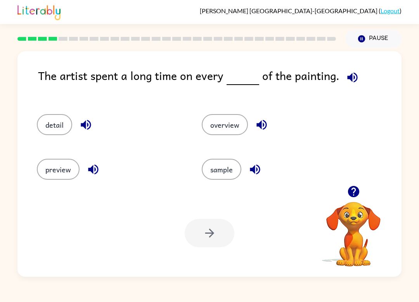
click at [64, 124] on button "detail" at bounding box center [54, 124] width 35 height 21
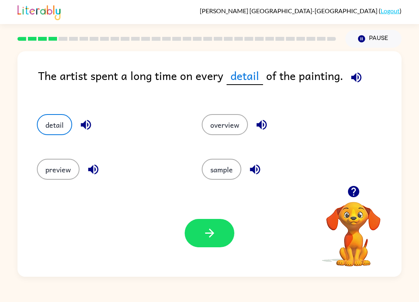
click at [212, 232] on icon "button" at bounding box center [209, 233] width 9 height 9
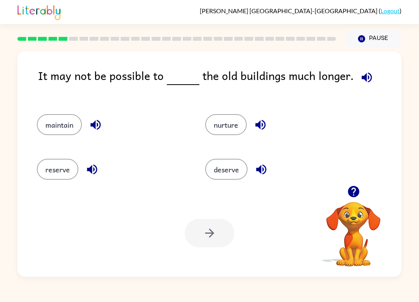
click at [232, 174] on button "deserve" at bounding box center [226, 169] width 42 height 21
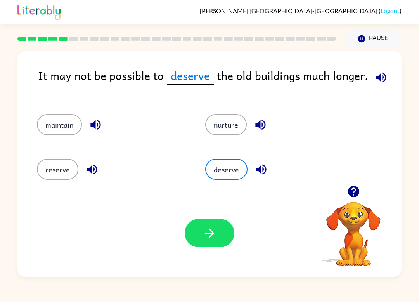
click at [219, 241] on button "button" at bounding box center [210, 233] width 50 height 28
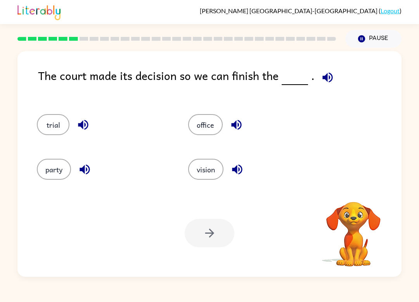
click at [324, 74] on icon "button" at bounding box center [328, 77] width 10 height 10
click at [62, 165] on button "party" at bounding box center [54, 169] width 34 height 21
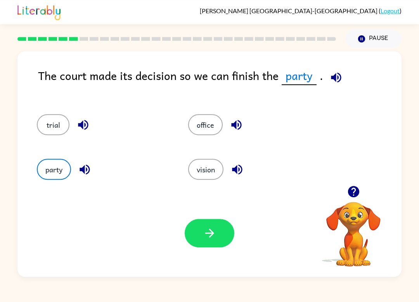
click at [202, 236] on button "button" at bounding box center [210, 233] width 50 height 28
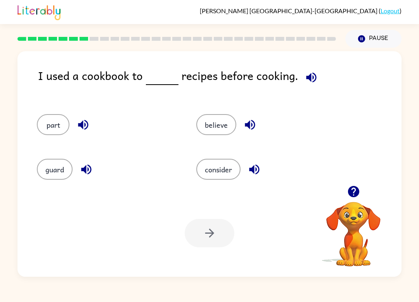
click at [207, 174] on button "consider" at bounding box center [218, 169] width 44 height 21
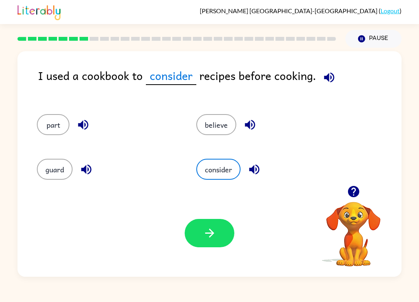
click at [212, 237] on icon "button" at bounding box center [210, 233] width 14 height 14
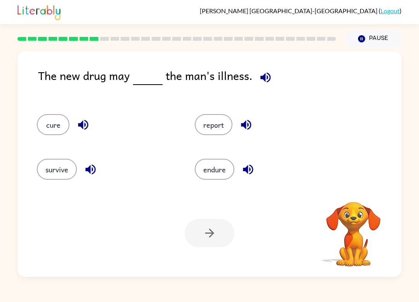
click at [295, 81] on div "The new drug may the man's illness." at bounding box center [220, 83] width 364 height 32
click at [264, 73] on icon "button" at bounding box center [266, 78] width 14 height 14
click at [55, 130] on button "cure" at bounding box center [53, 124] width 33 height 21
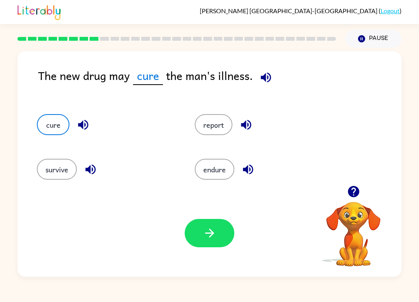
click at [49, 180] on button "survive" at bounding box center [57, 169] width 40 height 21
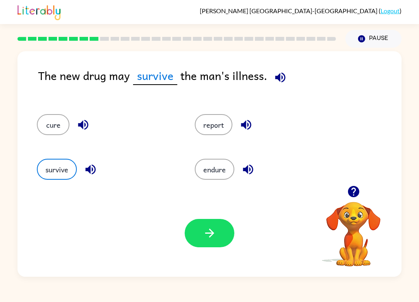
click at [214, 134] on button "report" at bounding box center [214, 124] width 38 height 21
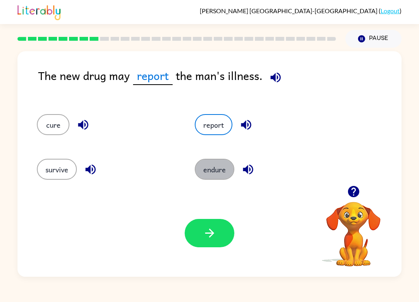
click at [213, 174] on button "endure" at bounding box center [215, 169] width 40 height 21
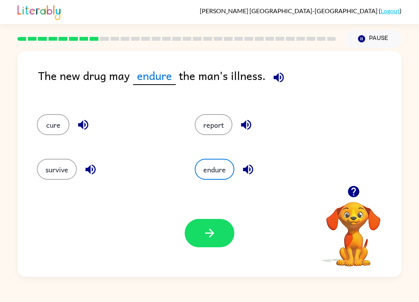
click at [209, 126] on button "report" at bounding box center [214, 124] width 38 height 21
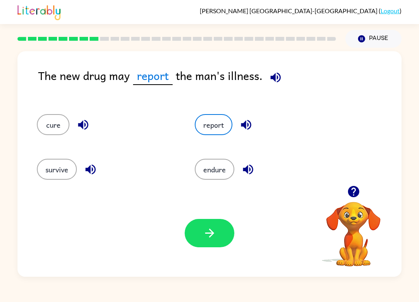
click at [207, 246] on button "button" at bounding box center [210, 233] width 50 height 28
click at [212, 236] on div at bounding box center [210, 233] width 50 height 28
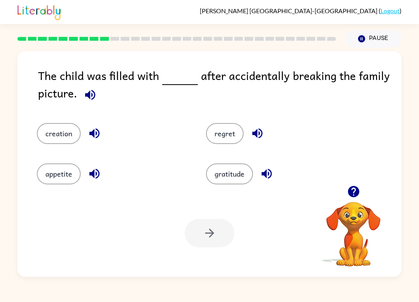
click at [232, 177] on button "gratitude" at bounding box center [229, 173] width 47 height 21
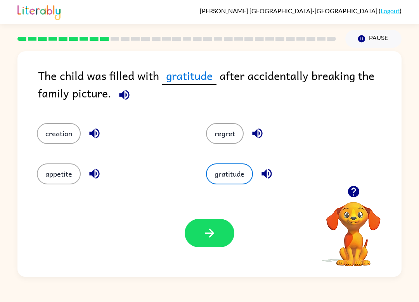
click at [227, 135] on button "regret" at bounding box center [225, 133] width 38 height 21
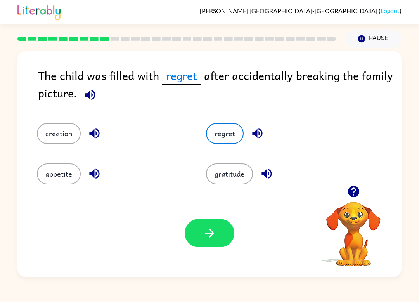
click at [64, 142] on button "creation" at bounding box center [59, 133] width 44 height 21
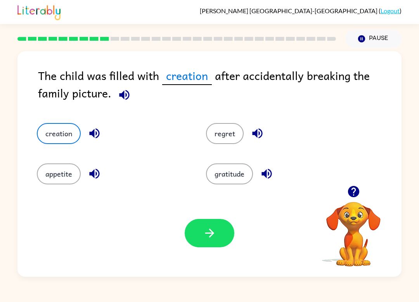
click at [55, 177] on button "appetite" at bounding box center [59, 173] width 44 height 21
click at [229, 141] on button "regret" at bounding box center [225, 133] width 38 height 21
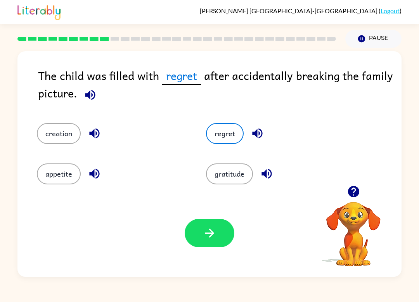
click at [217, 239] on button "button" at bounding box center [210, 233] width 50 height 28
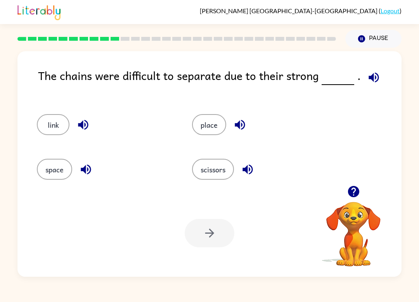
click at [60, 124] on button "link" at bounding box center [53, 124] width 33 height 21
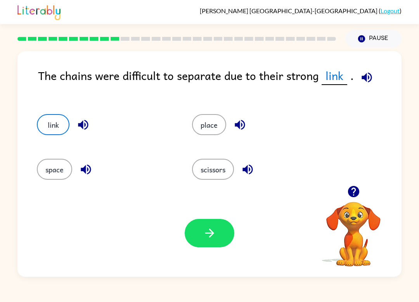
click at [222, 232] on button "button" at bounding box center [210, 233] width 50 height 28
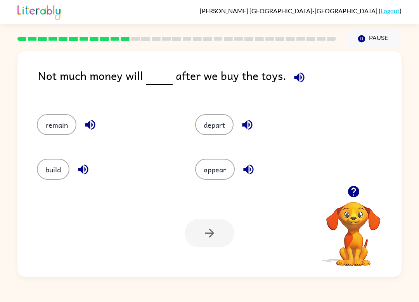
click at [46, 177] on button "build" at bounding box center [53, 169] width 33 height 21
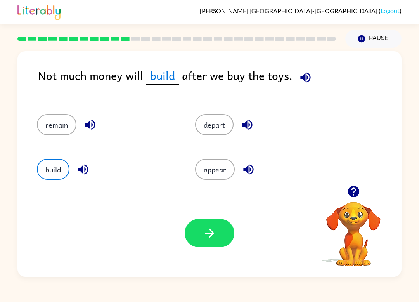
click at [52, 140] on div "remain" at bounding box center [101, 121] width 158 height 45
click at [52, 133] on button "remain" at bounding box center [57, 124] width 40 height 21
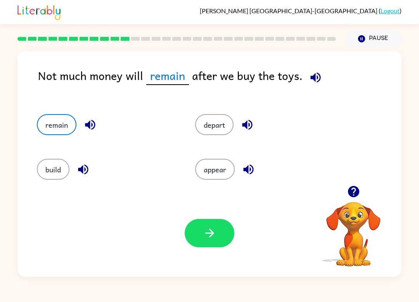
click at [217, 177] on button "appear" at bounding box center [215, 169] width 40 height 21
click at [218, 123] on button "depart" at bounding box center [214, 124] width 38 height 21
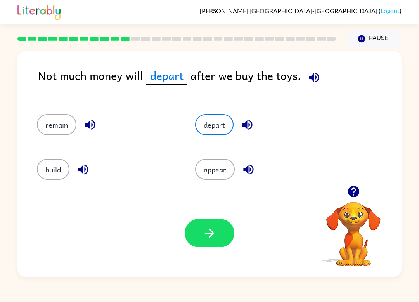
click at [217, 189] on div "appear" at bounding box center [259, 166] width 158 height 45
click at [228, 166] on button "appear" at bounding box center [215, 169] width 40 height 21
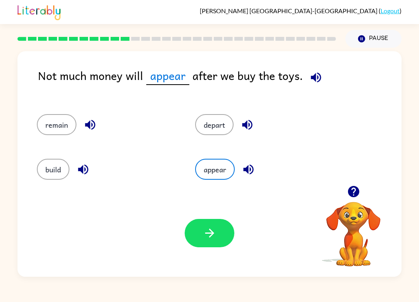
click at [216, 228] on icon "button" at bounding box center [210, 233] width 14 height 14
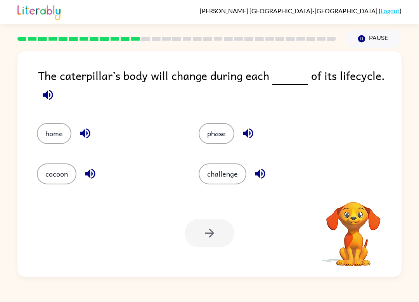
click at [47, 99] on icon "button" at bounding box center [48, 95] width 10 height 10
click at [40, 105] on div "The caterpillar’s body will change during each of its lifecycle." at bounding box center [220, 87] width 364 height 41
click at [64, 184] on button "cocoon" at bounding box center [57, 173] width 40 height 21
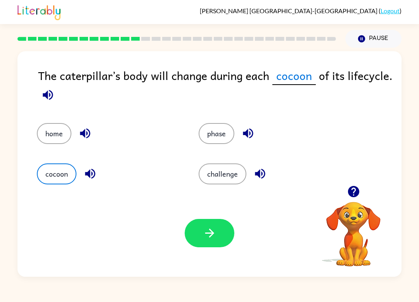
click at [235, 177] on button "challenge" at bounding box center [223, 173] width 48 height 21
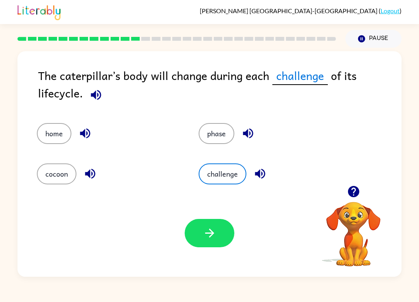
click at [196, 233] on button "button" at bounding box center [210, 233] width 50 height 28
click at [218, 226] on div at bounding box center [210, 233] width 50 height 28
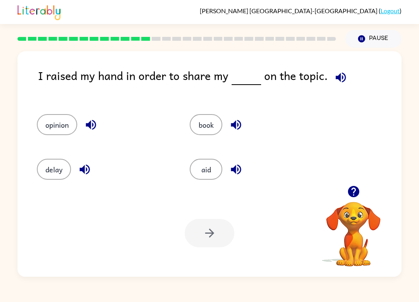
click at [195, 120] on button "book" at bounding box center [206, 124] width 33 height 21
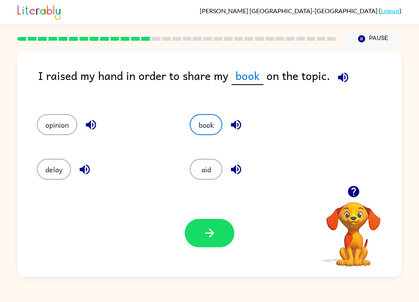
click at [219, 227] on button "button" at bounding box center [210, 233] width 50 height 28
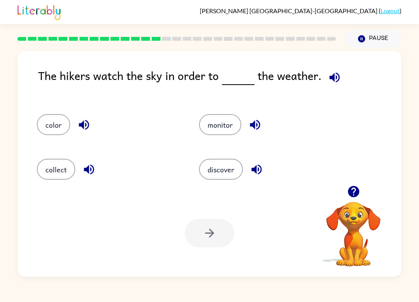
click at [238, 173] on button "discover" at bounding box center [221, 169] width 44 height 21
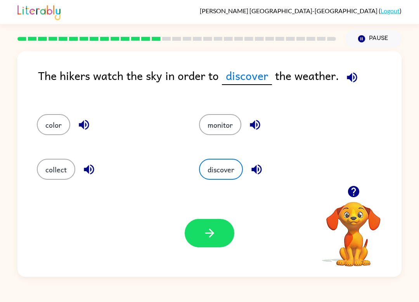
click at [204, 247] on button "button" at bounding box center [210, 233] width 50 height 28
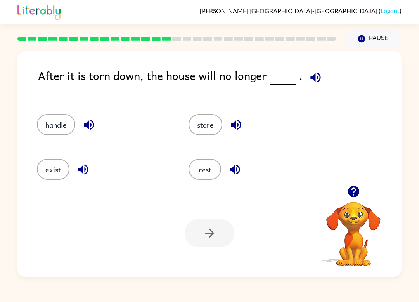
click at [54, 169] on button "exist" at bounding box center [53, 169] width 33 height 21
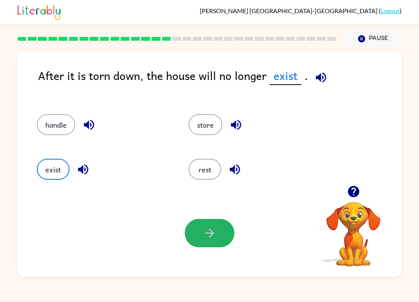
click at [207, 233] on icon "button" at bounding box center [210, 233] width 14 height 14
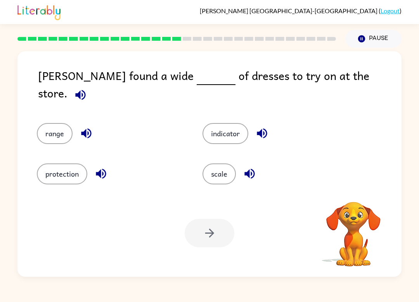
click at [222, 180] on button "scale" at bounding box center [219, 173] width 33 height 21
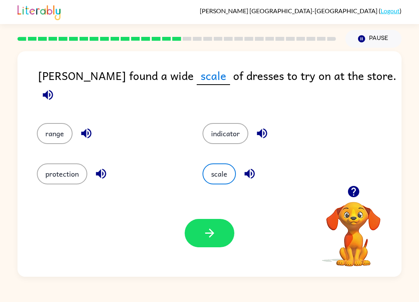
click at [236, 129] on button "indicator" at bounding box center [226, 133] width 46 height 21
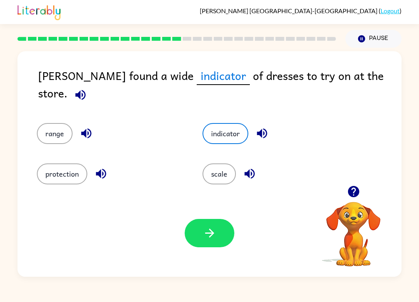
click at [234, 184] on div "scale" at bounding box center [271, 169] width 166 height 40
click at [234, 183] on div "scale" at bounding box center [271, 169] width 166 height 40
click at [216, 180] on button "scale" at bounding box center [219, 173] width 33 height 21
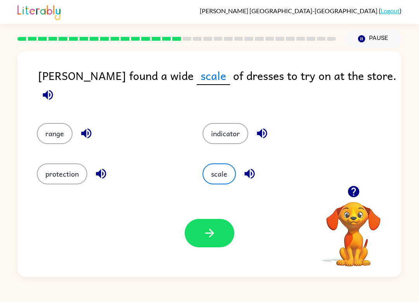
click at [217, 172] on button "scale" at bounding box center [219, 173] width 33 height 21
click at [213, 226] on button "button" at bounding box center [210, 233] width 50 height 28
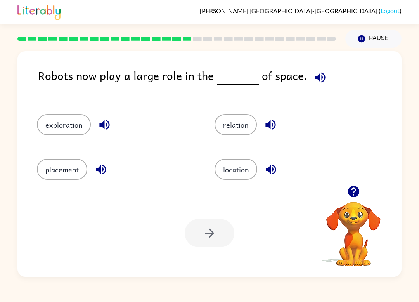
click at [343, 286] on div "[PERSON_NAME] ( Logout ) Pause Pause Robots now play a large role in the of spa…" at bounding box center [209, 151] width 419 height 302
click at [65, 135] on button "exploration" at bounding box center [64, 124] width 54 height 21
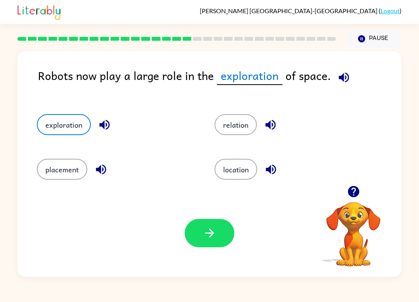
click at [229, 169] on button "location" at bounding box center [236, 169] width 43 height 21
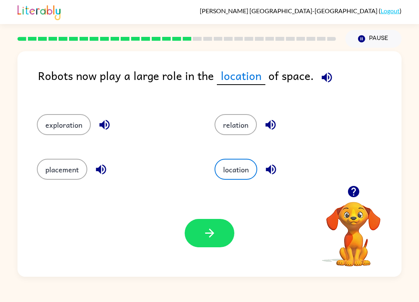
click at [234, 121] on button "relation" at bounding box center [236, 124] width 42 height 21
click at [205, 238] on icon "button" at bounding box center [210, 233] width 14 height 14
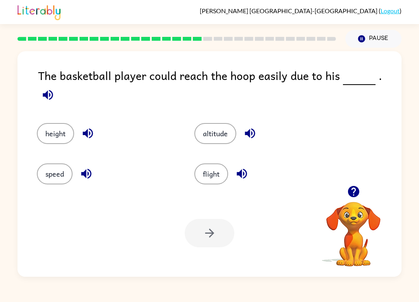
click at [66, 124] on button "height" at bounding box center [55, 133] width 37 height 21
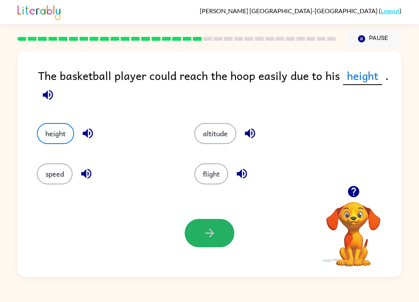
click at [217, 231] on button "button" at bounding box center [210, 233] width 50 height 28
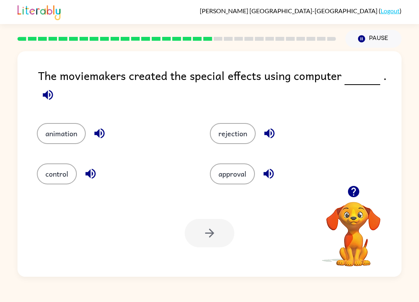
click at [70, 138] on button "animation" at bounding box center [61, 133] width 49 height 21
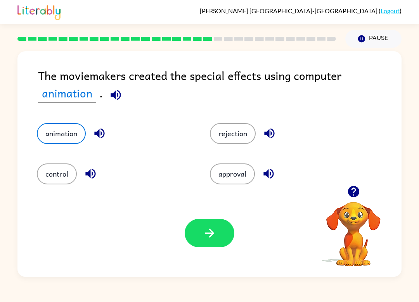
click at [203, 229] on icon "button" at bounding box center [210, 233] width 14 height 14
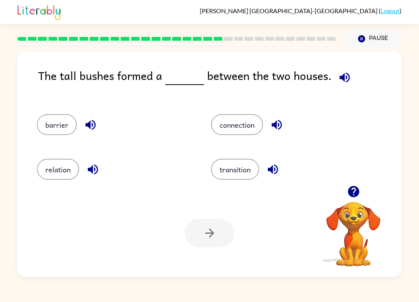
click at [61, 128] on button "barrier" at bounding box center [57, 124] width 40 height 21
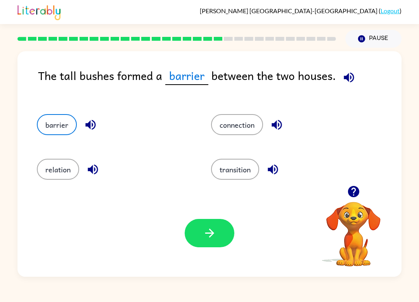
click at [70, 173] on button "relation" at bounding box center [58, 169] width 42 height 21
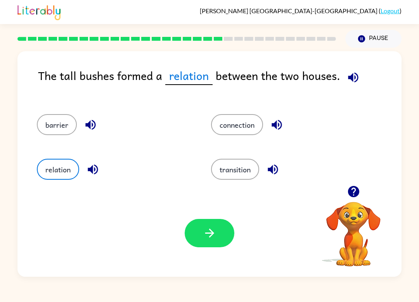
click at [203, 236] on icon "button" at bounding box center [210, 233] width 14 height 14
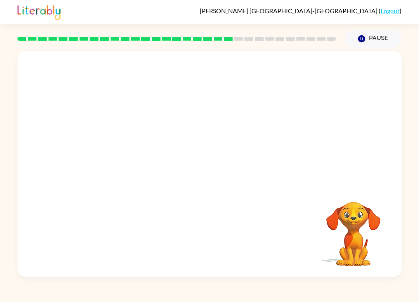
click at [248, 125] on video "Your browser must support playing .mp4 files to use Literably. Please try using…" at bounding box center [209, 118] width 384 height 134
click at [259, 121] on video "Your browser must support playing .mp4 files to use Literably. Please try using…" at bounding box center [209, 118] width 384 height 134
click at [258, 121] on video "Your browser must support playing .mp4 files to use Literably. Please try using…" at bounding box center [209, 118] width 384 height 134
click at [264, 127] on video "Your browser must support playing .mp4 files to use Literably. Please try using…" at bounding box center [209, 118] width 384 height 134
click at [255, 121] on video "Your browser must support playing .mp4 files to use Literably. Please try using…" at bounding box center [209, 118] width 384 height 134
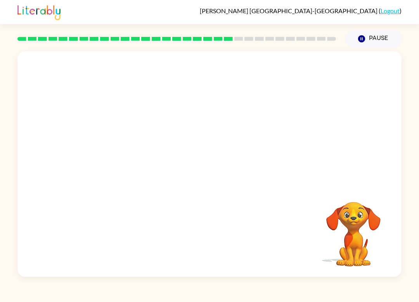
click at [253, 117] on video "Your browser must support playing .mp4 files to use Literably. Please try using…" at bounding box center [209, 118] width 384 height 134
click at [260, 109] on video "Your browser must support playing .mp4 files to use Literably. Please try using…" at bounding box center [209, 118] width 384 height 134
click at [262, 138] on video "Your browser must support playing .mp4 files to use Literably. Please try using…" at bounding box center [209, 118] width 384 height 134
click at [268, 130] on video "Your browser must support playing .mp4 files to use Literably. Please try using…" at bounding box center [209, 118] width 384 height 134
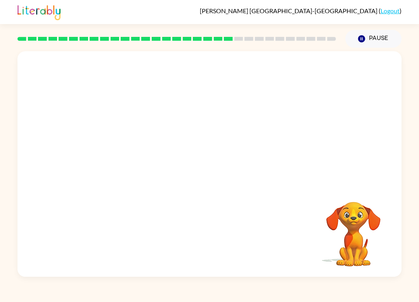
click at [268, 130] on video "Your browser must support playing .mp4 files to use Literably. Please try using…" at bounding box center [209, 118] width 384 height 134
click at [236, 139] on video "Your browser must support playing .mp4 files to use Literably. Please try using…" at bounding box center [209, 118] width 384 height 134
click at [275, 125] on video "Your browser must support playing .mp4 files to use Literably. Please try using…" at bounding box center [209, 118] width 384 height 134
click at [251, 148] on video "Your browser must support playing .mp4 files to use Literably. Please try using…" at bounding box center [209, 118] width 384 height 134
click at [211, 177] on div at bounding box center [210, 168] width 50 height 28
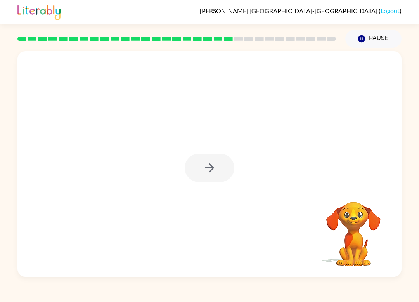
click at [220, 172] on div at bounding box center [210, 168] width 50 height 28
click at [217, 160] on div at bounding box center [210, 168] width 50 height 28
click at [217, 178] on div at bounding box center [210, 168] width 50 height 28
click at [213, 165] on div at bounding box center [210, 168] width 50 height 28
click at [206, 171] on div at bounding box center [210, 168] width 50 height 28
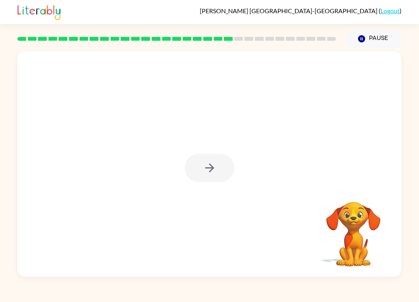
click at [206, 165] on icon "button" at bounding box center [210, 168] width 14 height 14
click at [206, 165] on div at bounding box center [210, 168] width 50 height 28
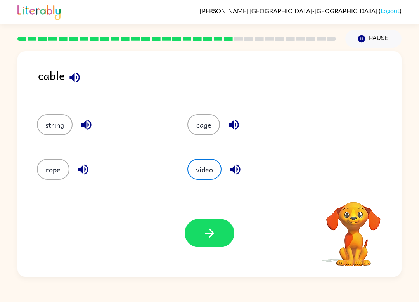
click at [217, 162] on button "video" at bounding box center [204, 169] width 34 height 21
click at [84, 151] on div "rope" at bounding box center [97, 166] width 151 height 45
click at [215, 133] on button "cage" at bounding box center [203, 124] width 33 height 21
click at [222, 222] on button "button" at bounding box center [210, 233] width 50 height 28
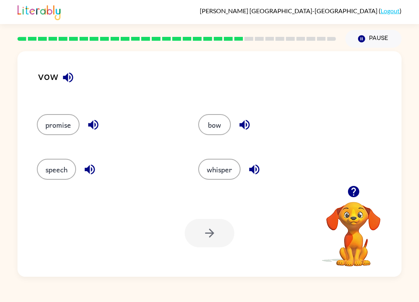
click at [223, 126] on button "bow" at bounding box center [214, 124] width 33 height 21
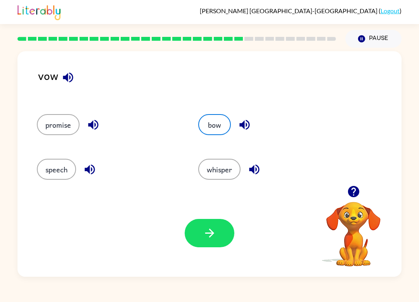
click at [213, 242] on button "button" at bounding box center [210, 233] width 50 height 28
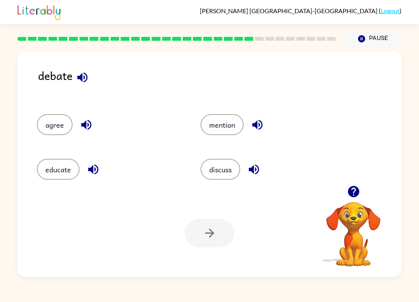
click at [213, 172] on button "discuss" at bounding box center [221, 169] width 40 height 21
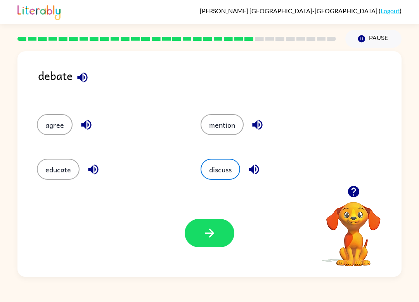
click at [235, 116] on button "mention" at bounding box center [222, 124] width 43 height 21
click at [206, 235] on icon "button" at bounding box center [210, 233] width 14 height 14
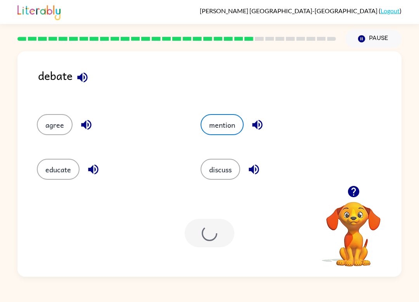
click at [206, 235] on div at bounding box center [210, 233] width 50 height 28
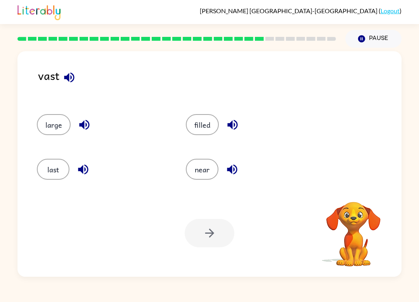
click at [189, 239] on div at bounding box center [210, 233] width 50 height 28
click at [47, 184] on div "last" at bounding box center [96, 166] width 149 height 45
click at [59, 177] on button "last" at bounding box center [53, 169] width 33 height 21
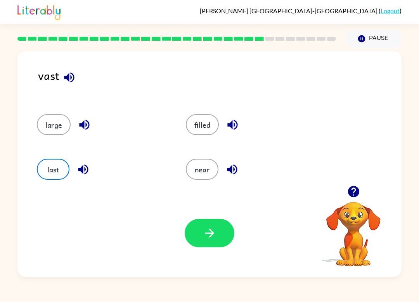
click at [224, 239] on button "button" at bounding box center [210, 233] width 50 height 28
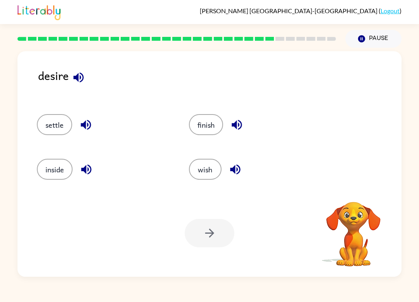
click at [227, 237] on div at bounding box center [210, 233] width 50 height 28
click at [56, 128] on button "settle" at bounding box center [54, 124] width 35 height 21
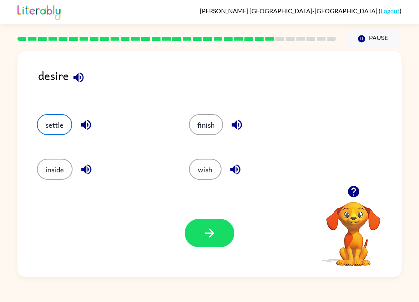
click at [57, 163] on button "inside" at bounding box center [55, 169] width 36 height 21
click at [211, 241] on button "button" at bounding box center [210, 233] width 50 height 28
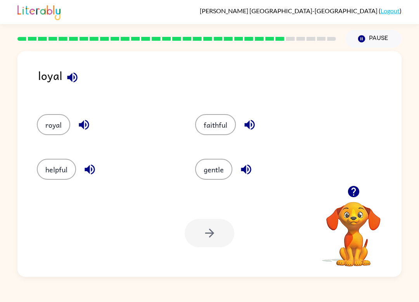
click at [54, 120] on button "royal" at bounding box center [53, 124] width 33 height 21
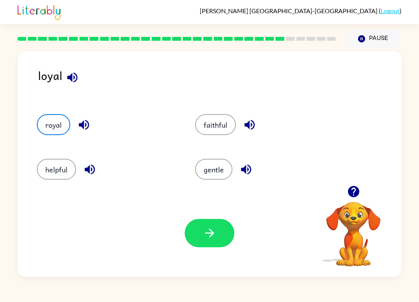
click at [203, 244] on button "button" at bounding box center [210, 233] width 50 height 28
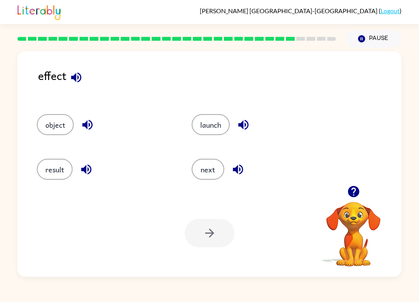
click at [68, 117] on button "object" at bounding box center [55, 124] width 37 height 21
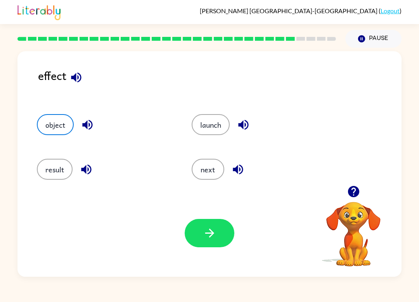
click at [226, 236] on button "button" at bounding box center [210, 233] width 50 height 28
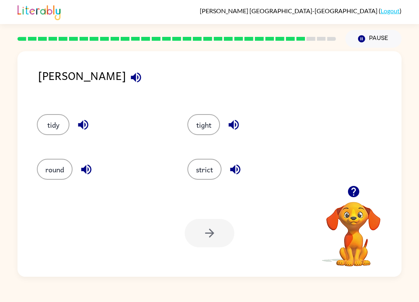
click at [213, 170] on button "strict" at bounding box center [204, 169] width 34 height 21
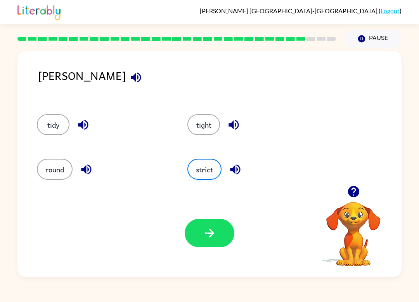
click at [220, 232] on button "button" at bounding box center [210, 233] width 50 height 28
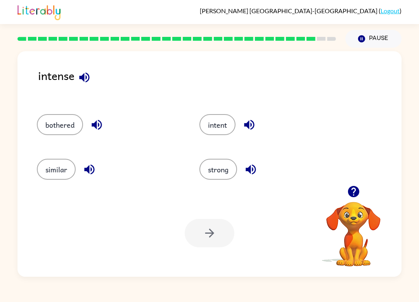
click at [227, 122] on button "intent" at bounding box center [217, 124] width 36 height 21
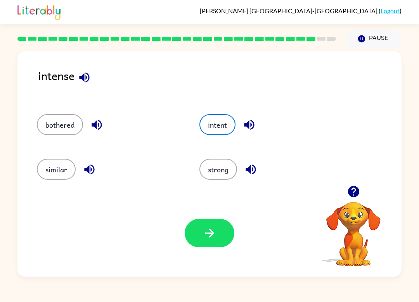
click at [229, 237] on button "button" at bounding box center [210, 233] width 50 height 28
click at [229, 237] on div at bounding box center [210, 233] width 50 height 28
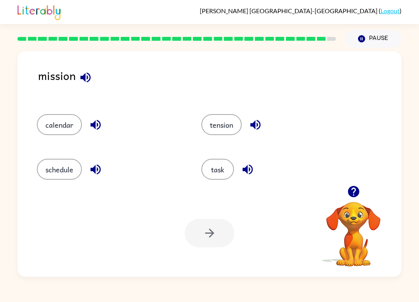
click at [228, 125] on button "tension" at bounding box center [221, 124] width 40 height 21
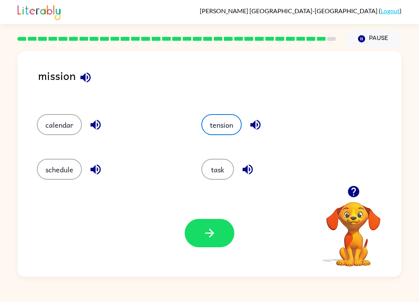
click at [215, 228] on icon "button" at bounding box center [210, 233] width 14 height 14
